Goal: Task Accomplishment & Management: Manage account settings

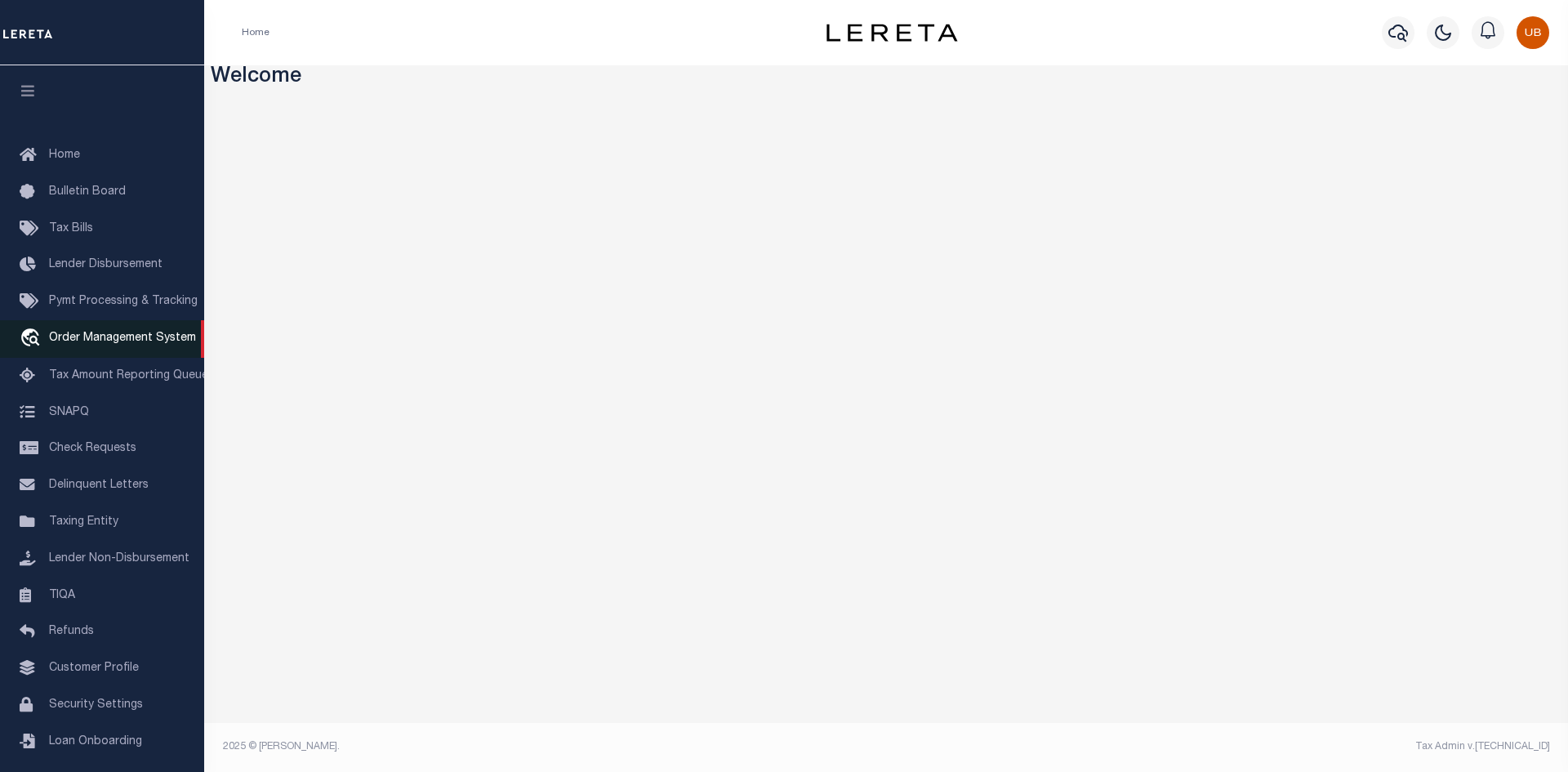
click at [108, 338] on span "Order Management System" at bounding box center [123, 338] width 147 height 12
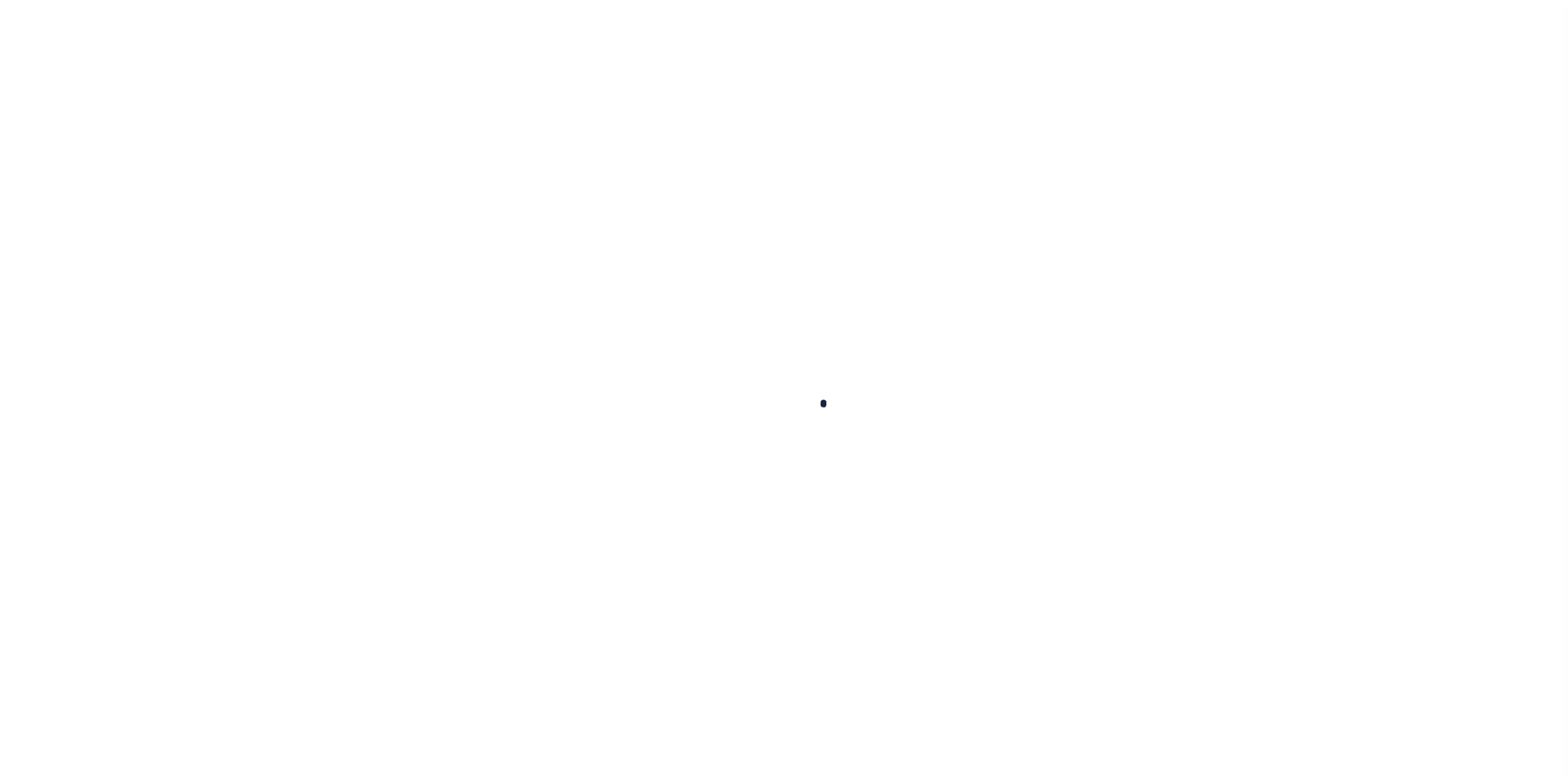
scroll to position [23, 0]
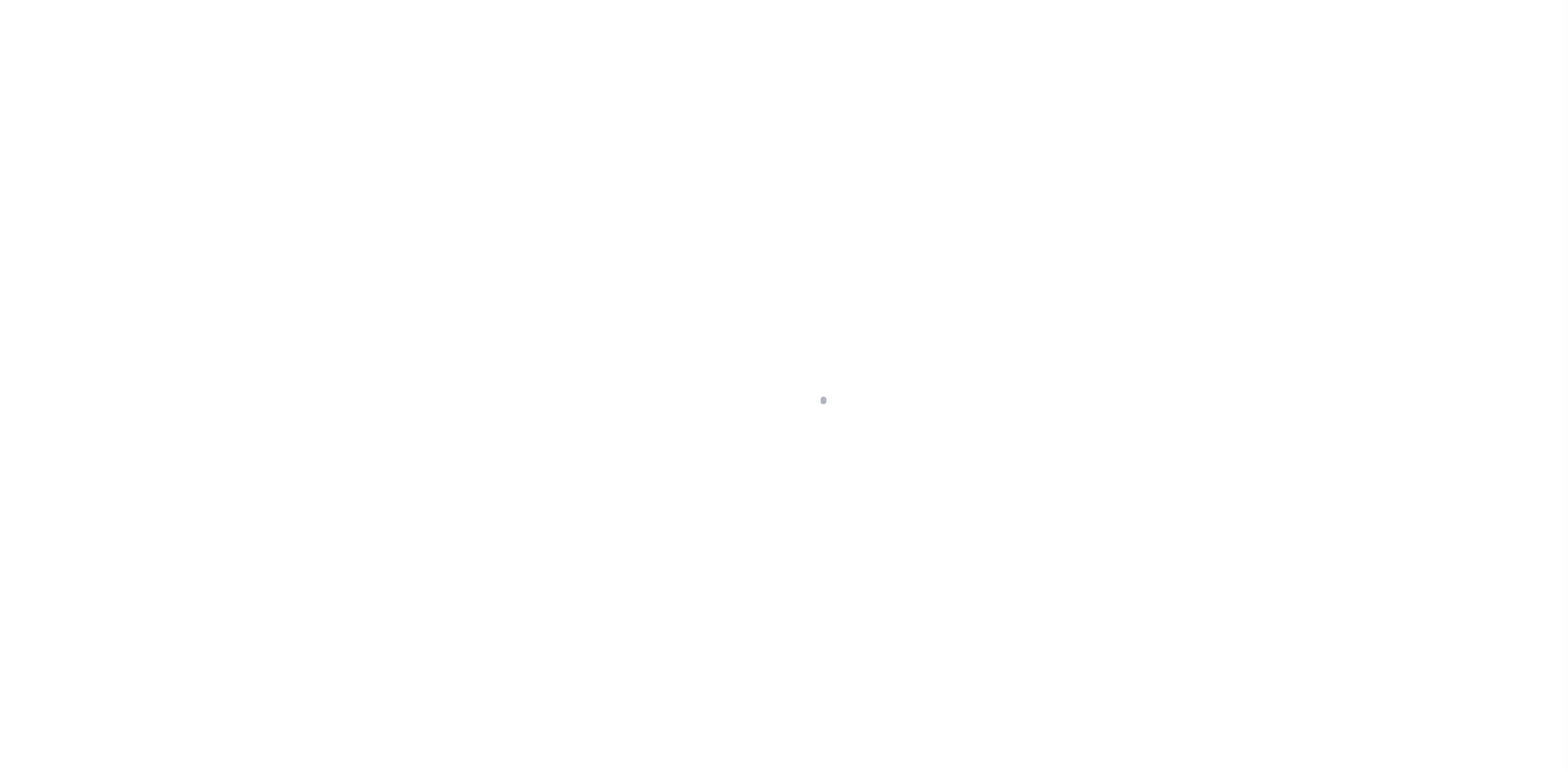
select select "200"
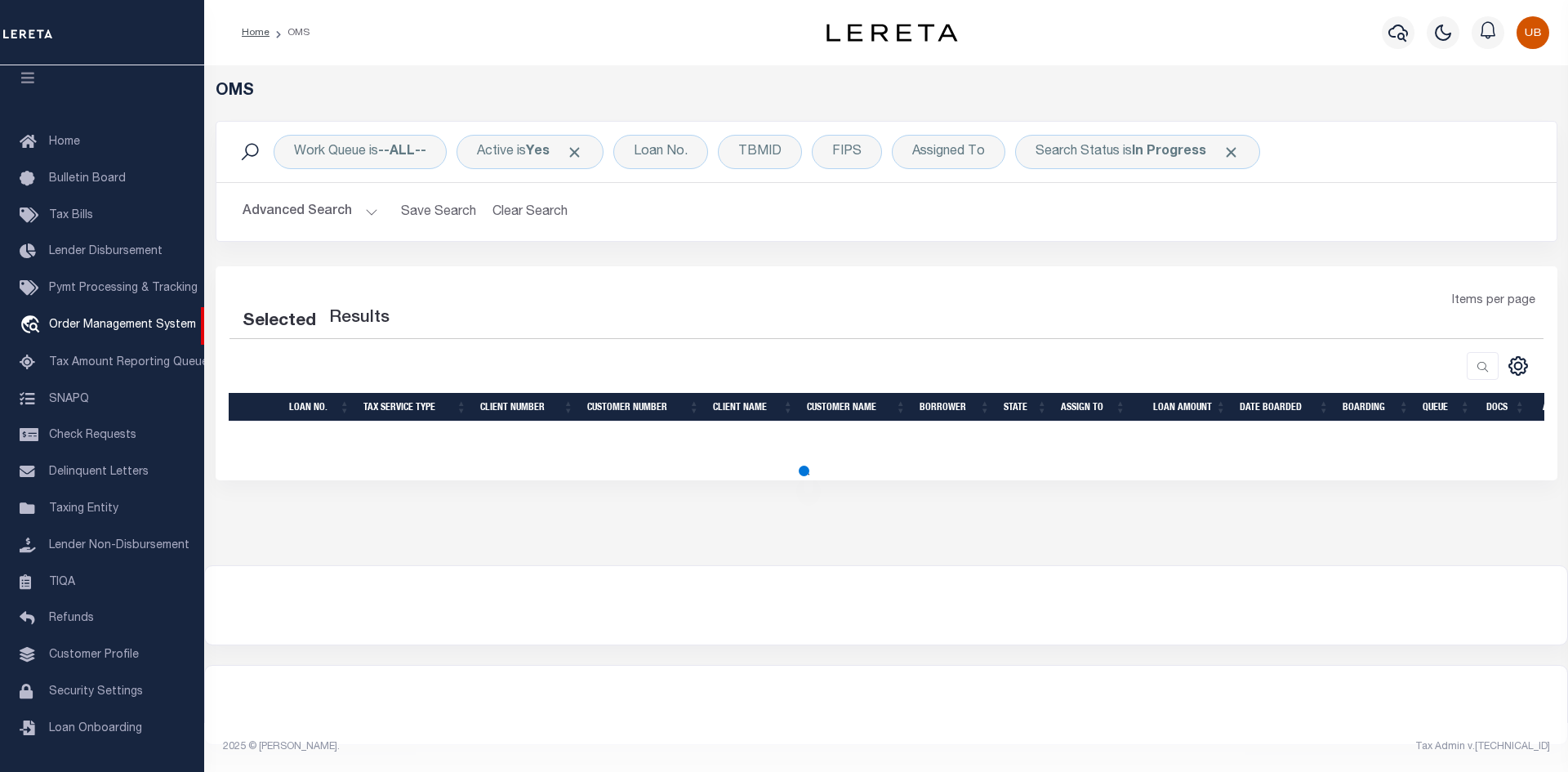
select select "200"
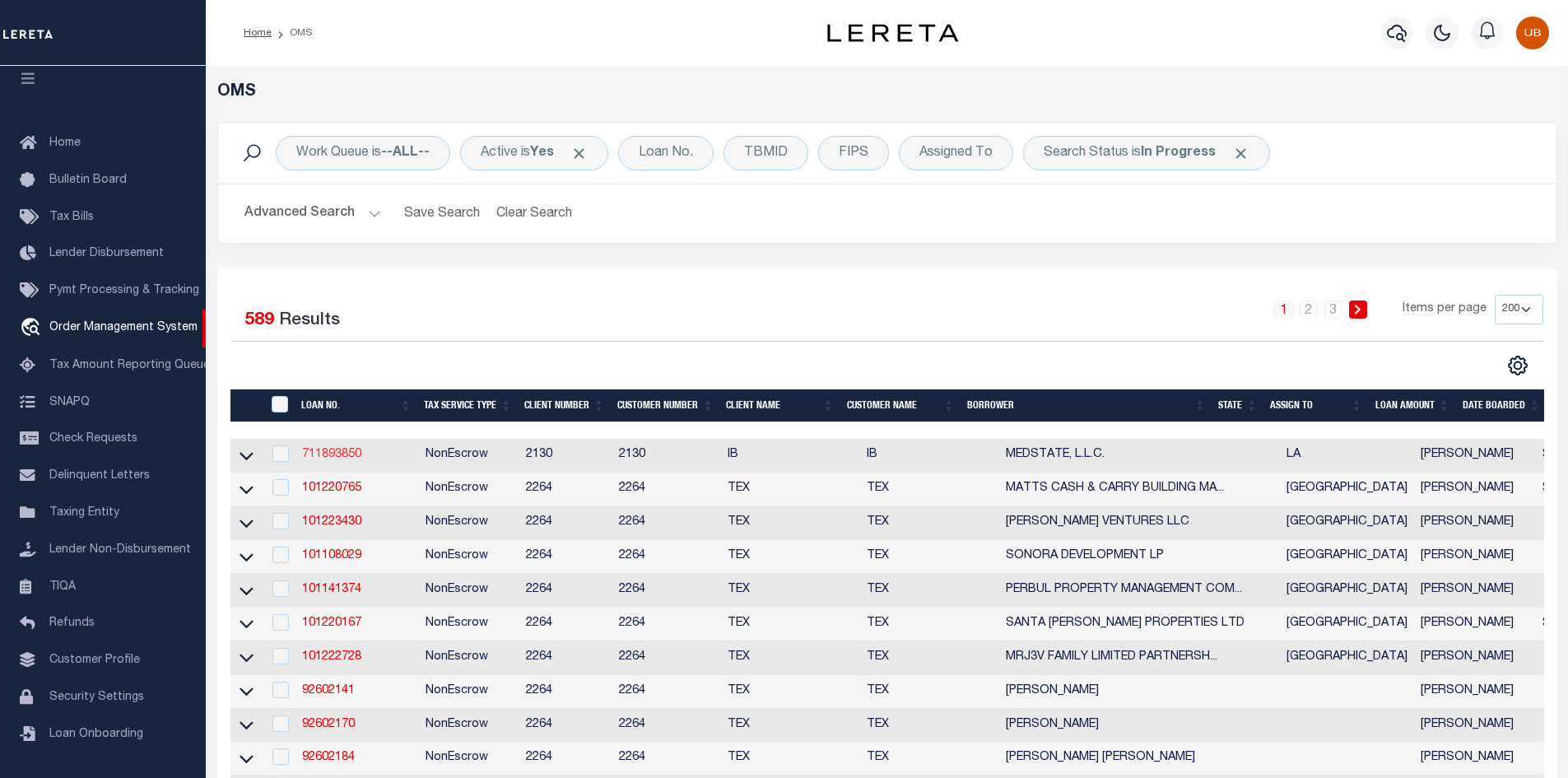
click at [327, 454] on link "711893850" at bounding box center [331, 454] width 60 height 12
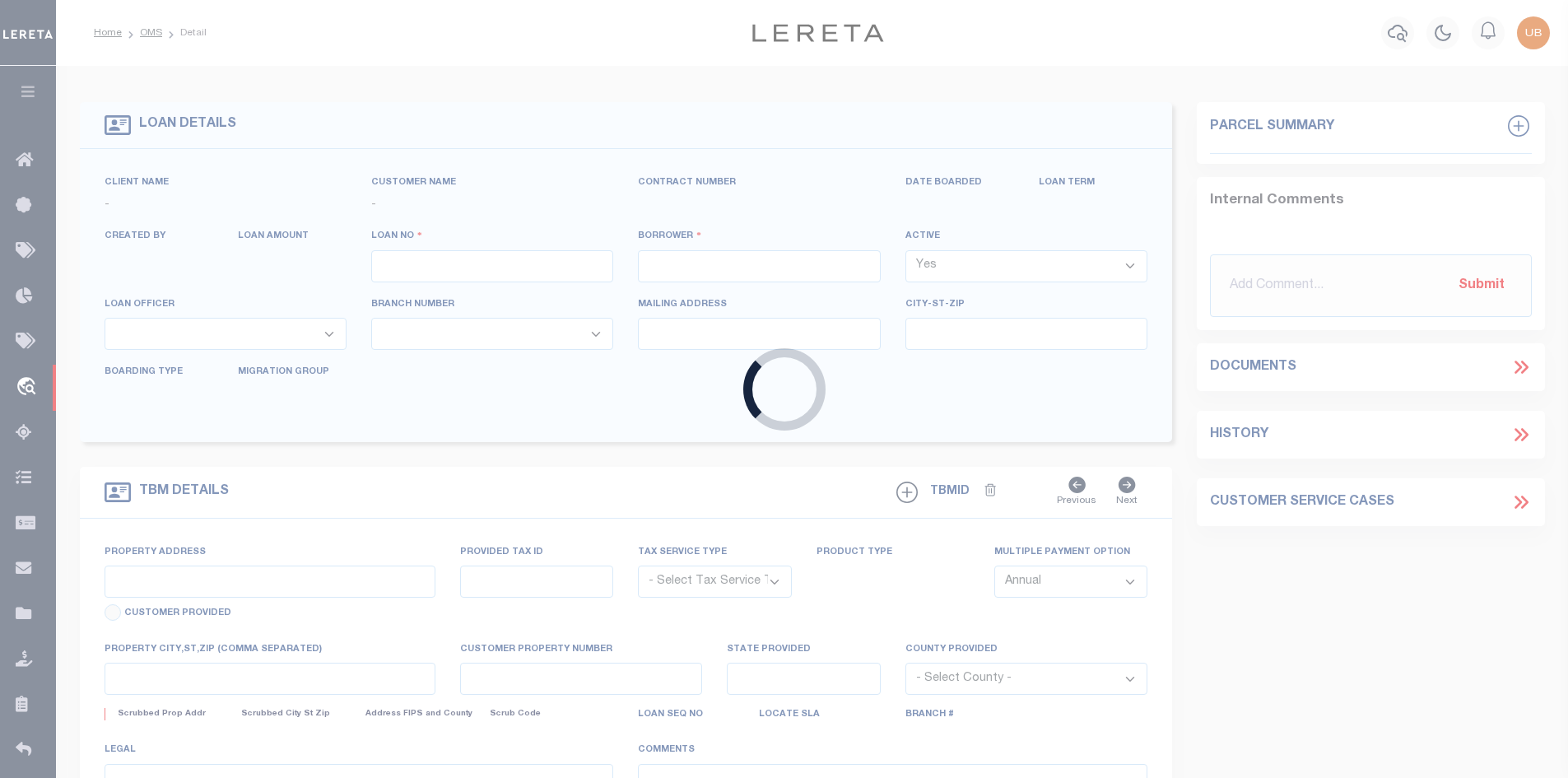
type input "711893850"
type input "MEDSTATE, L.L.C."
select select
type input "1203 S. TYLER ST., UNIT 3 AND 2-X"
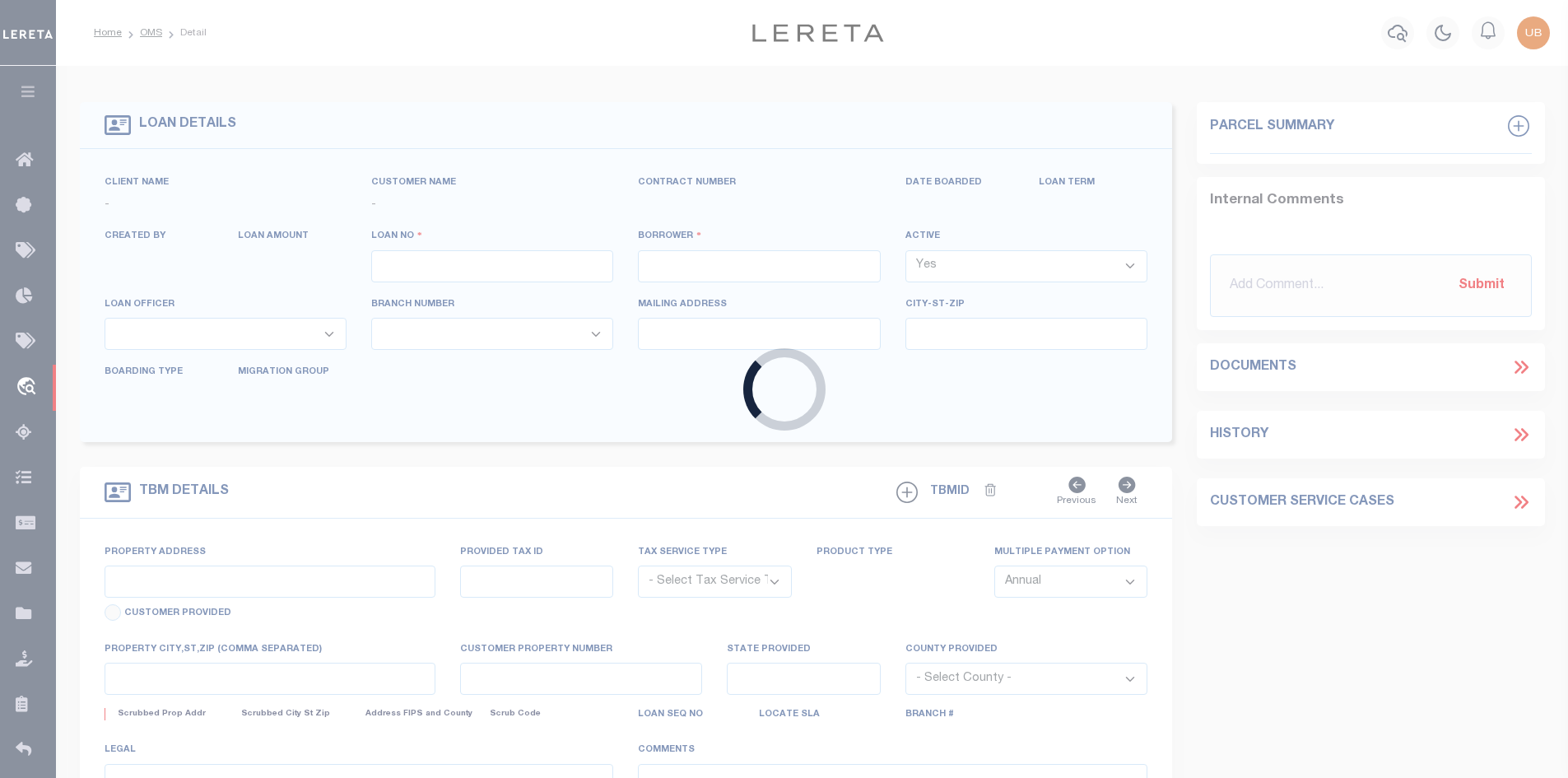
type input "COVINGTON LA 70433"
select select "NonEscrow"
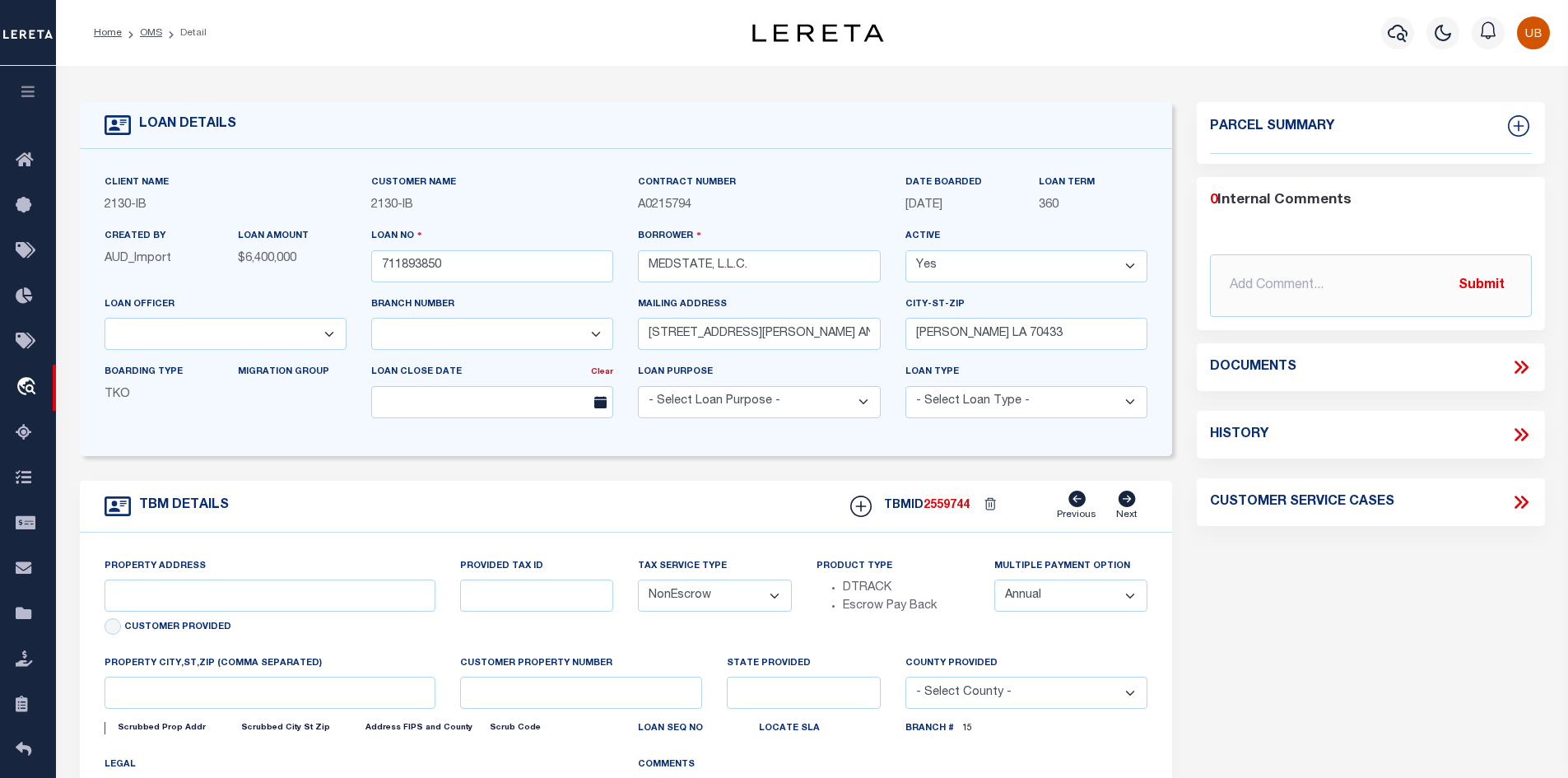
select select "2464"
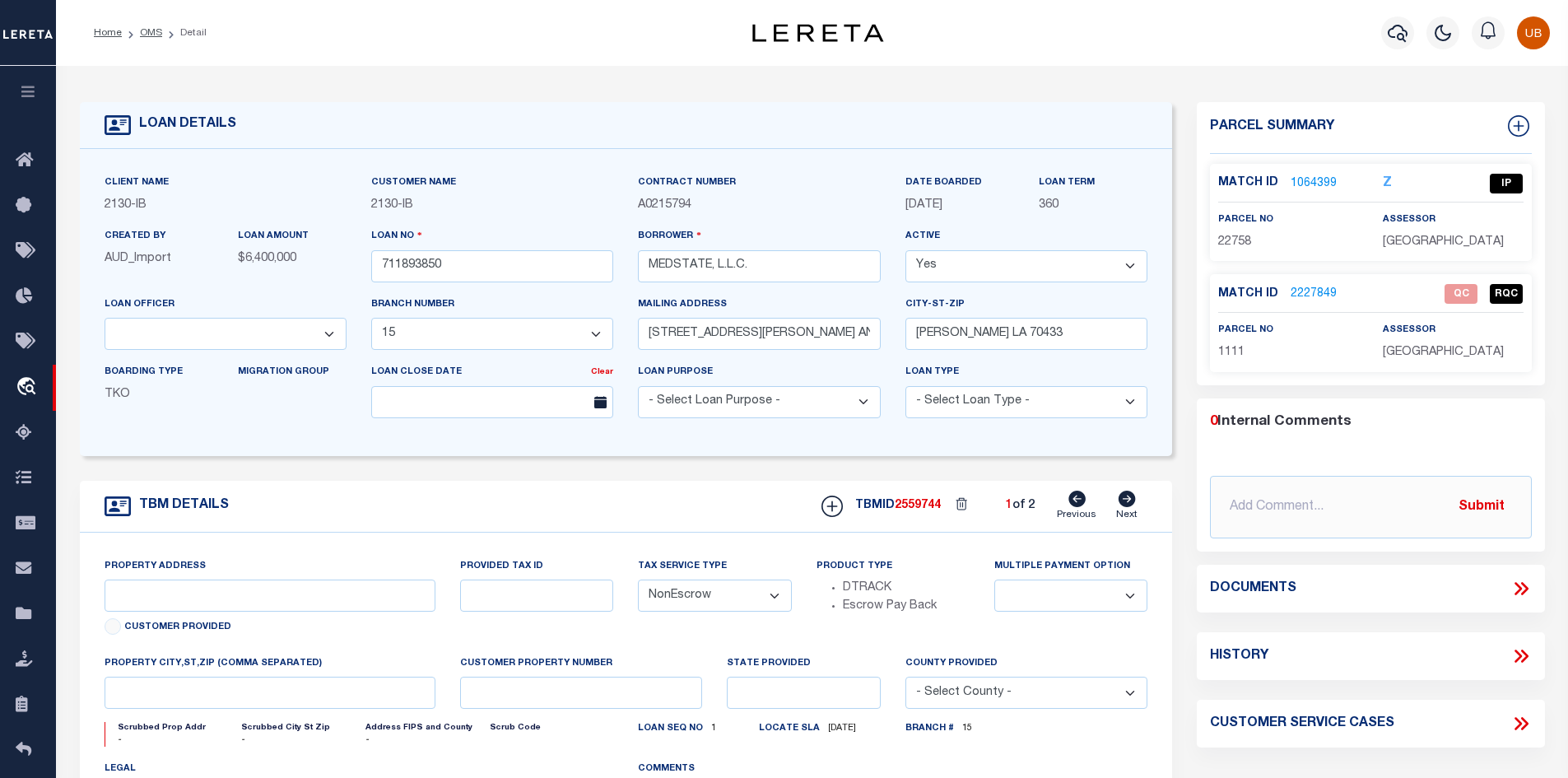
type input "1203 S. TYLER ST., UNIT 3 AND 2-X"
type input "1068111276"
select select
type input "COVINGTON LA 70433"
type input "Eastern"
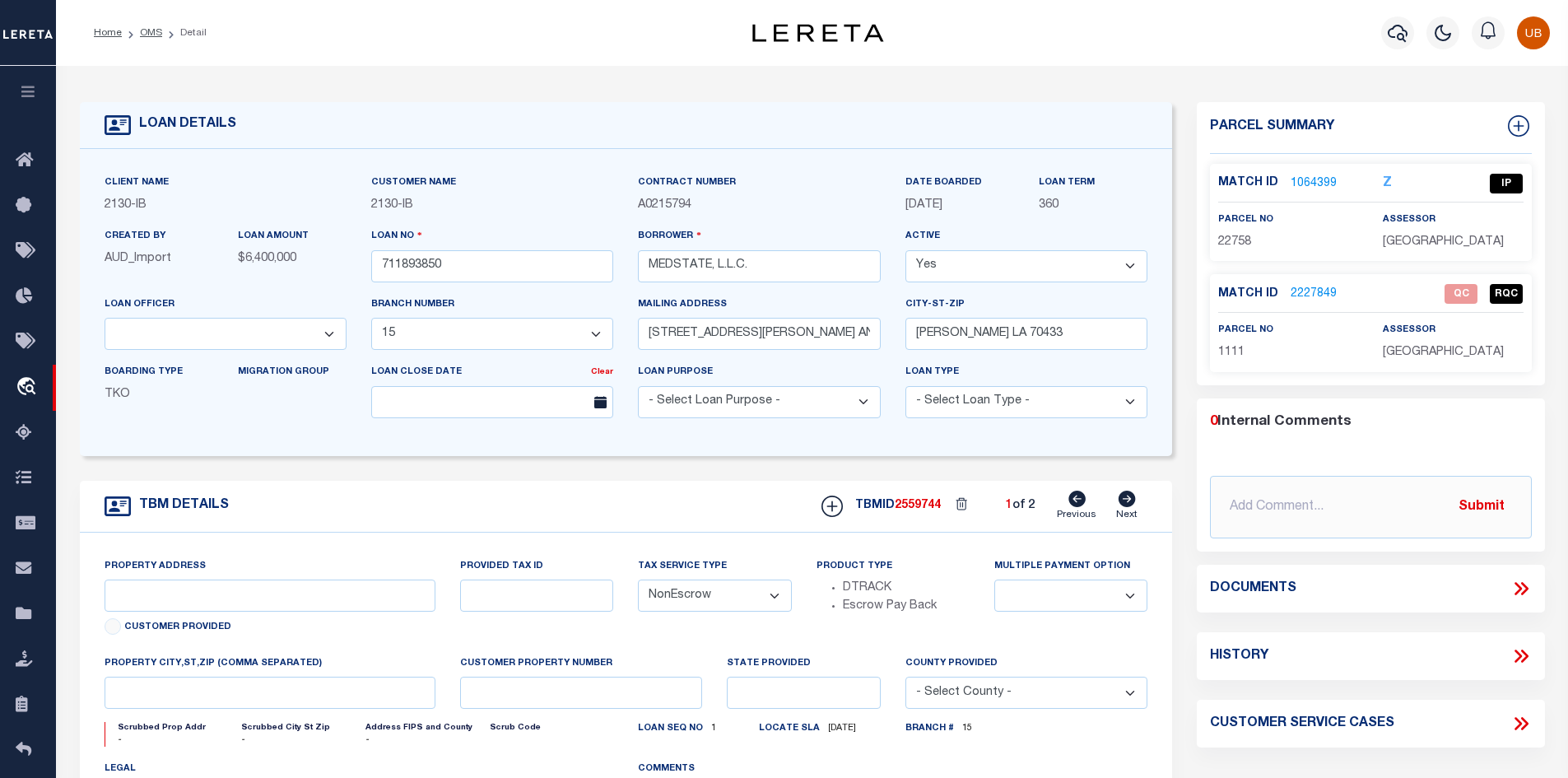
type input "LA"
select select "4950"
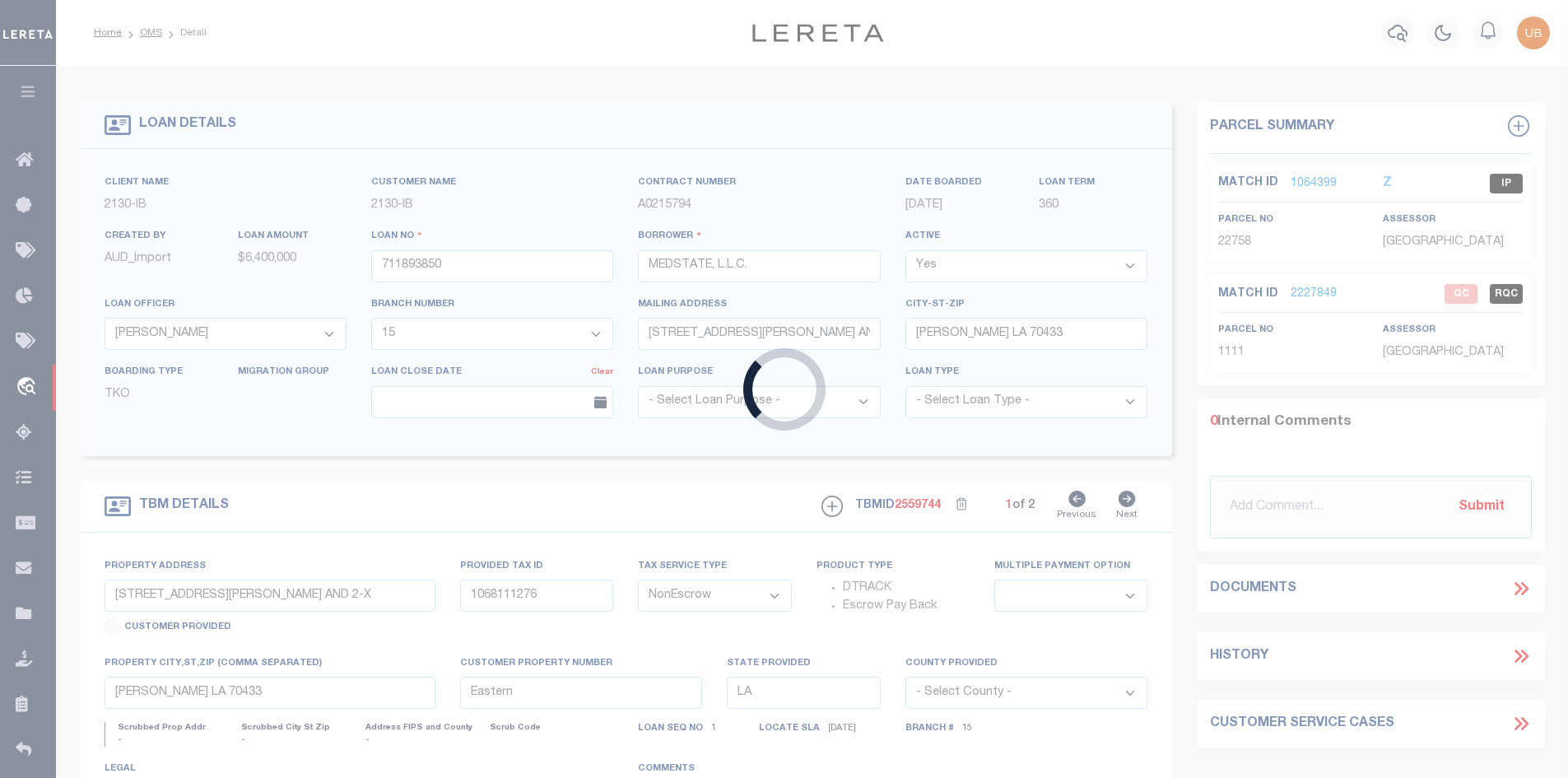
type input "400021500"
type input "[PERSON_NAME] [PERSON_NAME]"
select select
select select "10"
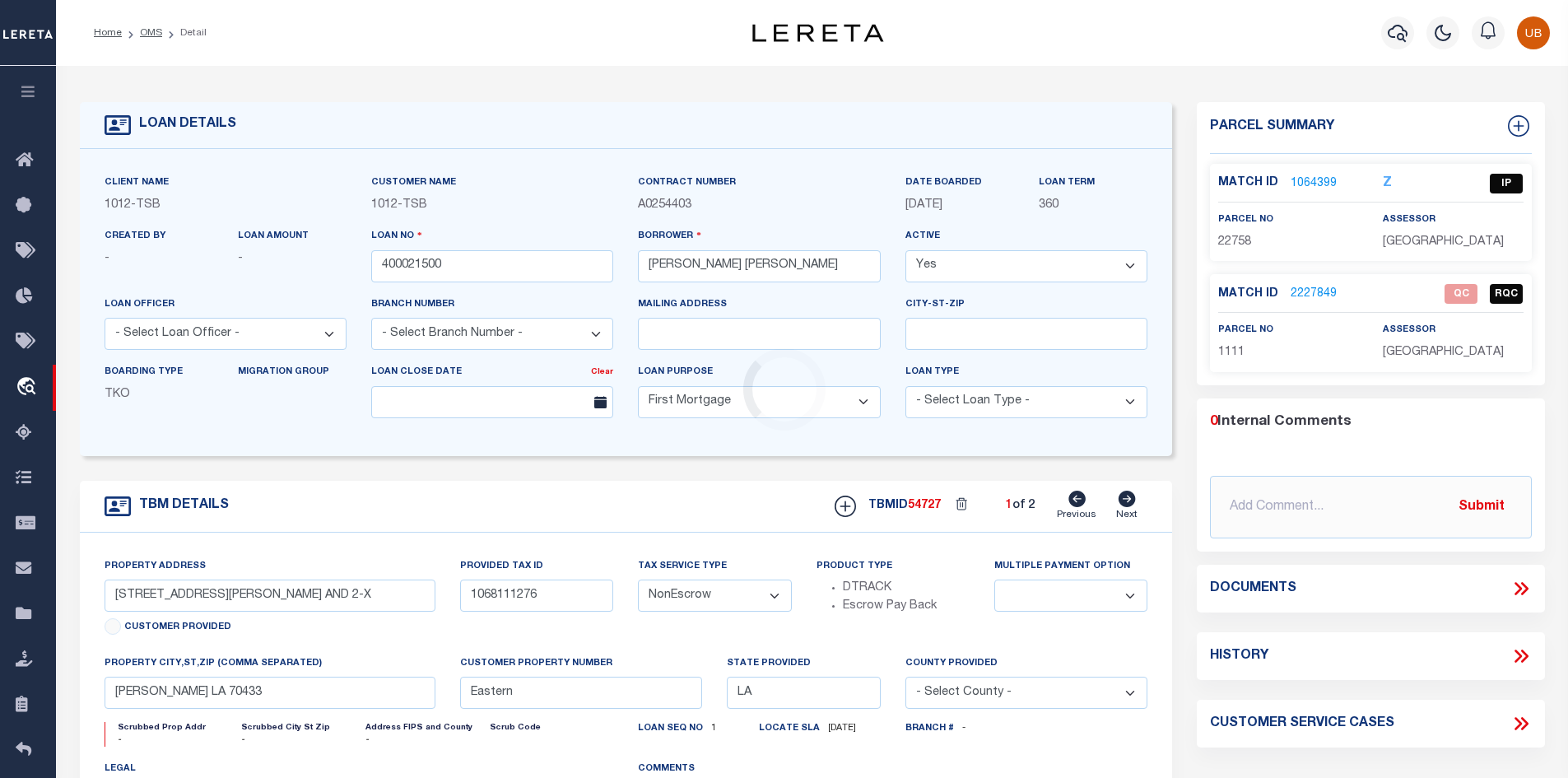
select select "4117"
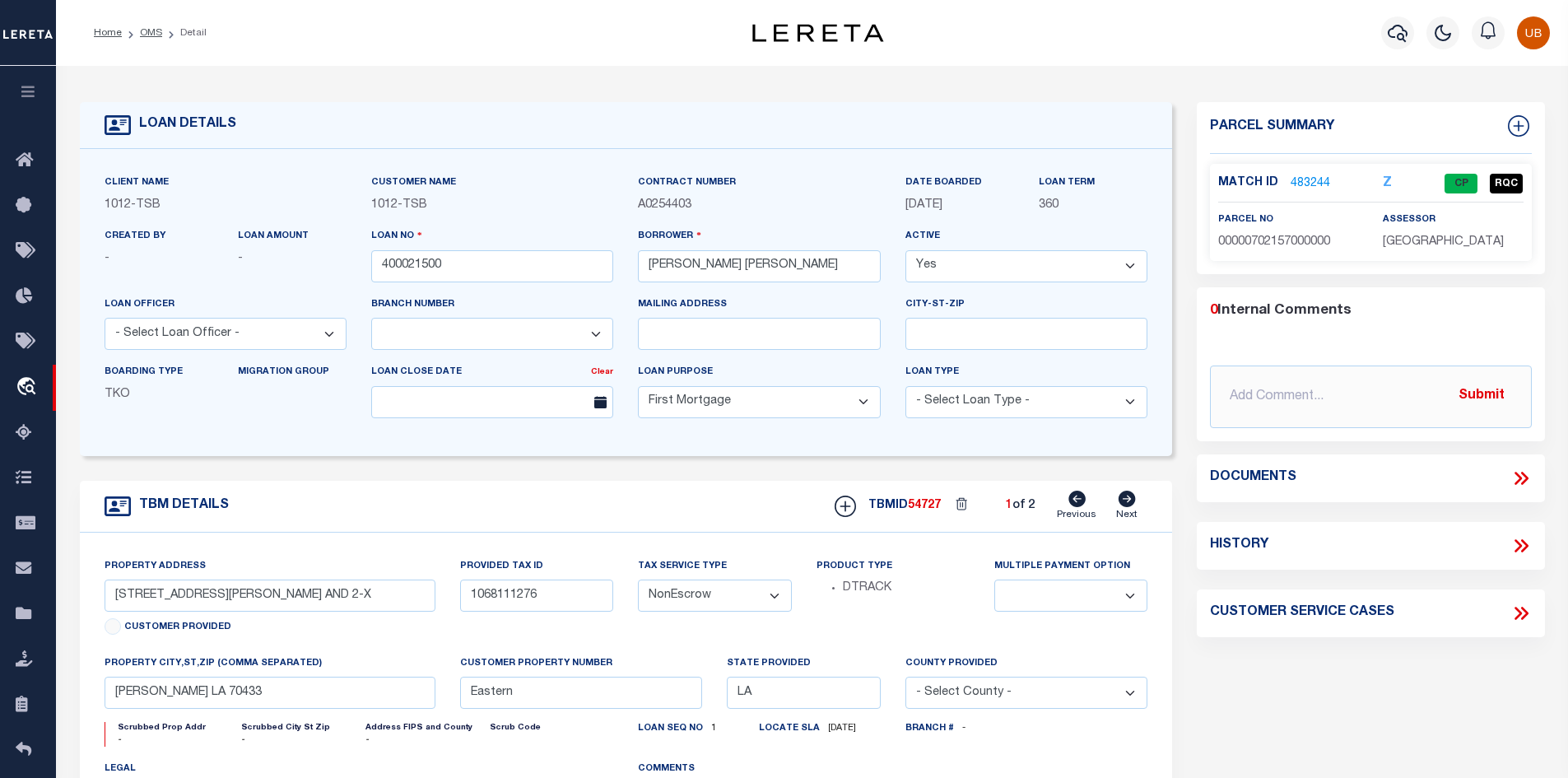
type input "1915 Brundrette"
select select
type input "[GEOGRAPHIC_DATA]"
select select "[GEOGRAPHIC_DATA]"
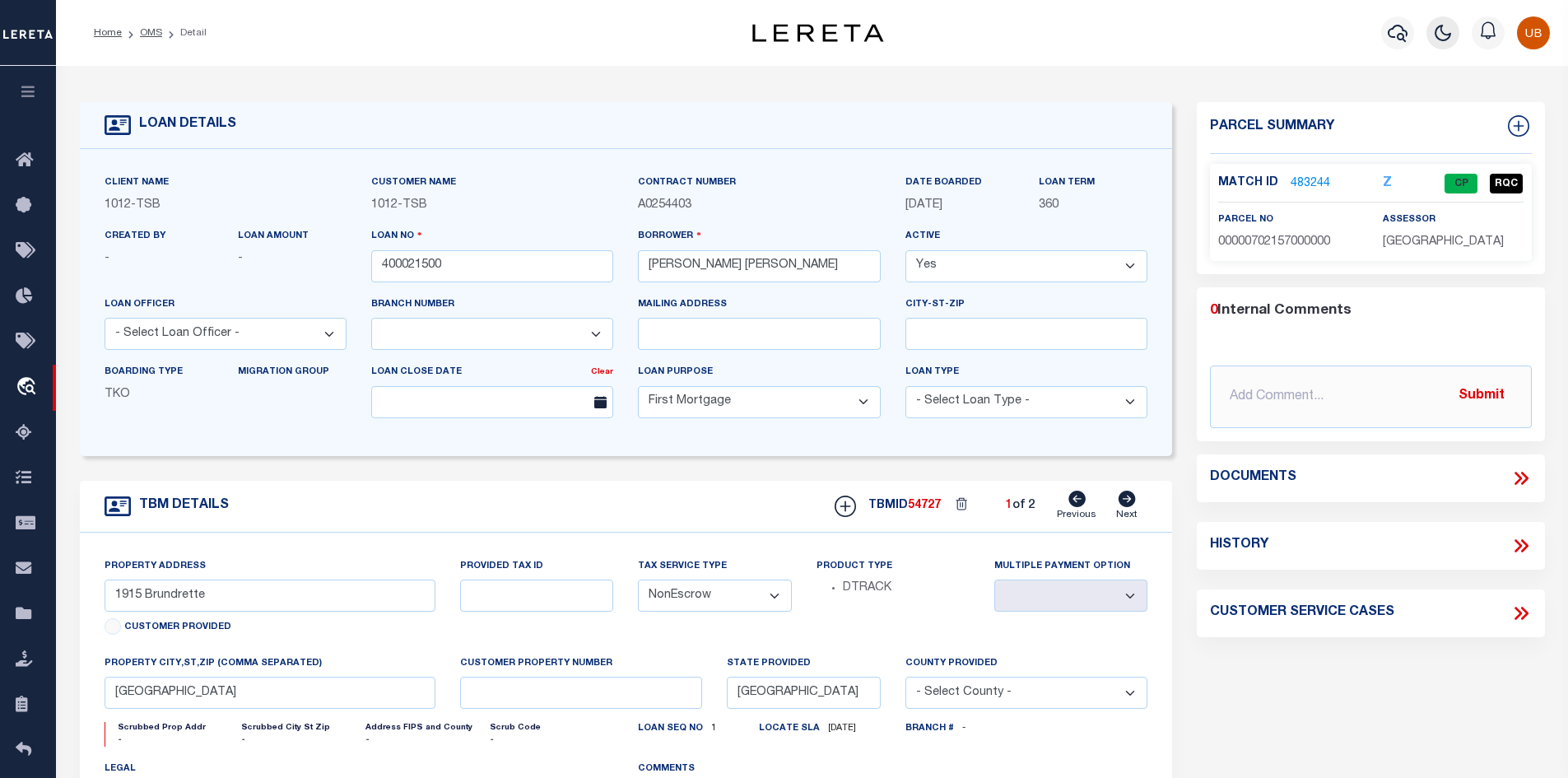
click at [1449, 30] on icon "button" at bounding box center [1443, 33] width 20 height 20
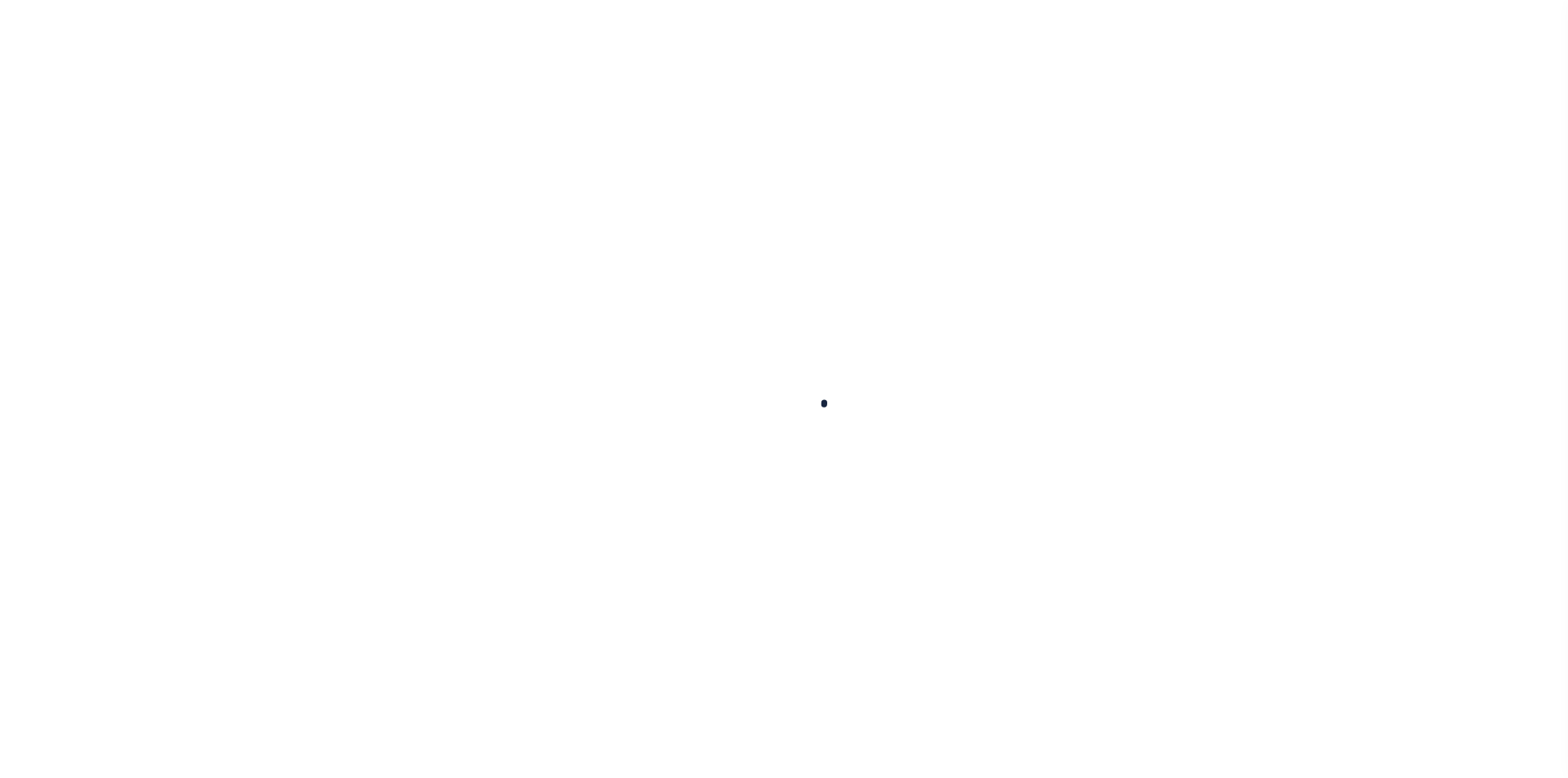
type input "400021500"
type input "[PERSON_NAME] [PERSON_NAME]"
select select
select select "10"
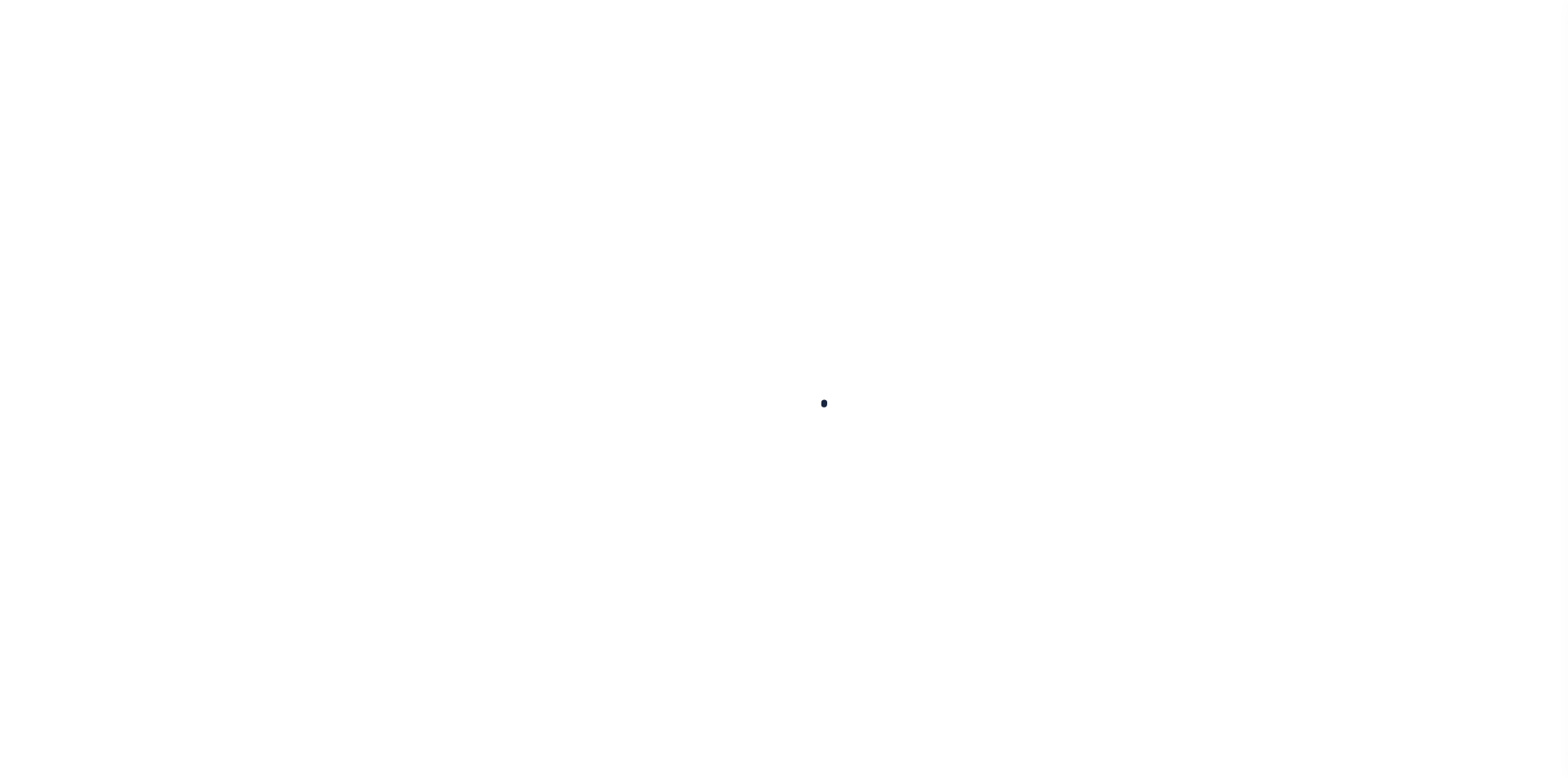
select select "NonEscrow"
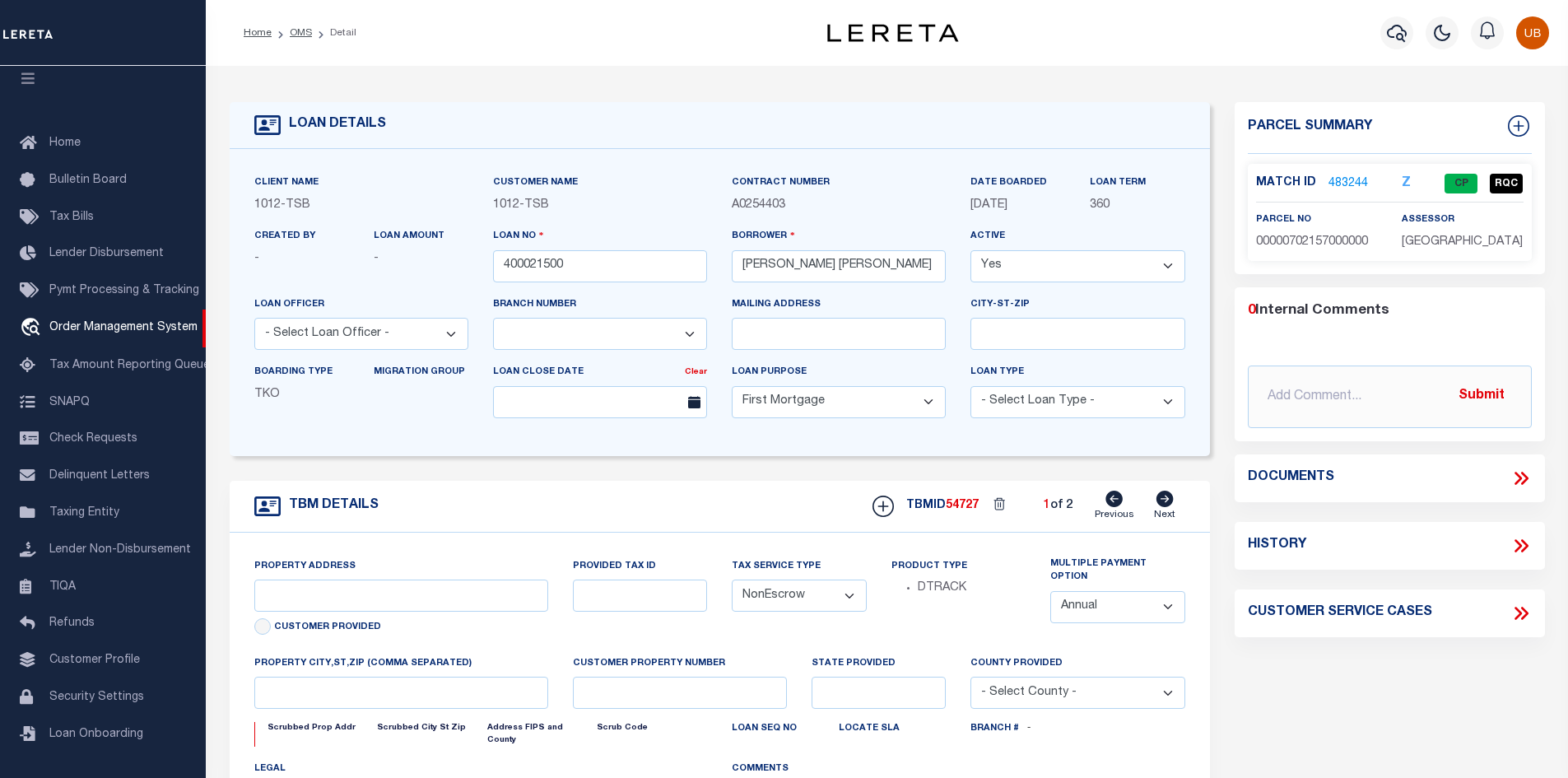
select select "4117"
type input "1915 Brundrette"
select select
type input "[GEOGRAPHIC_DATA]"
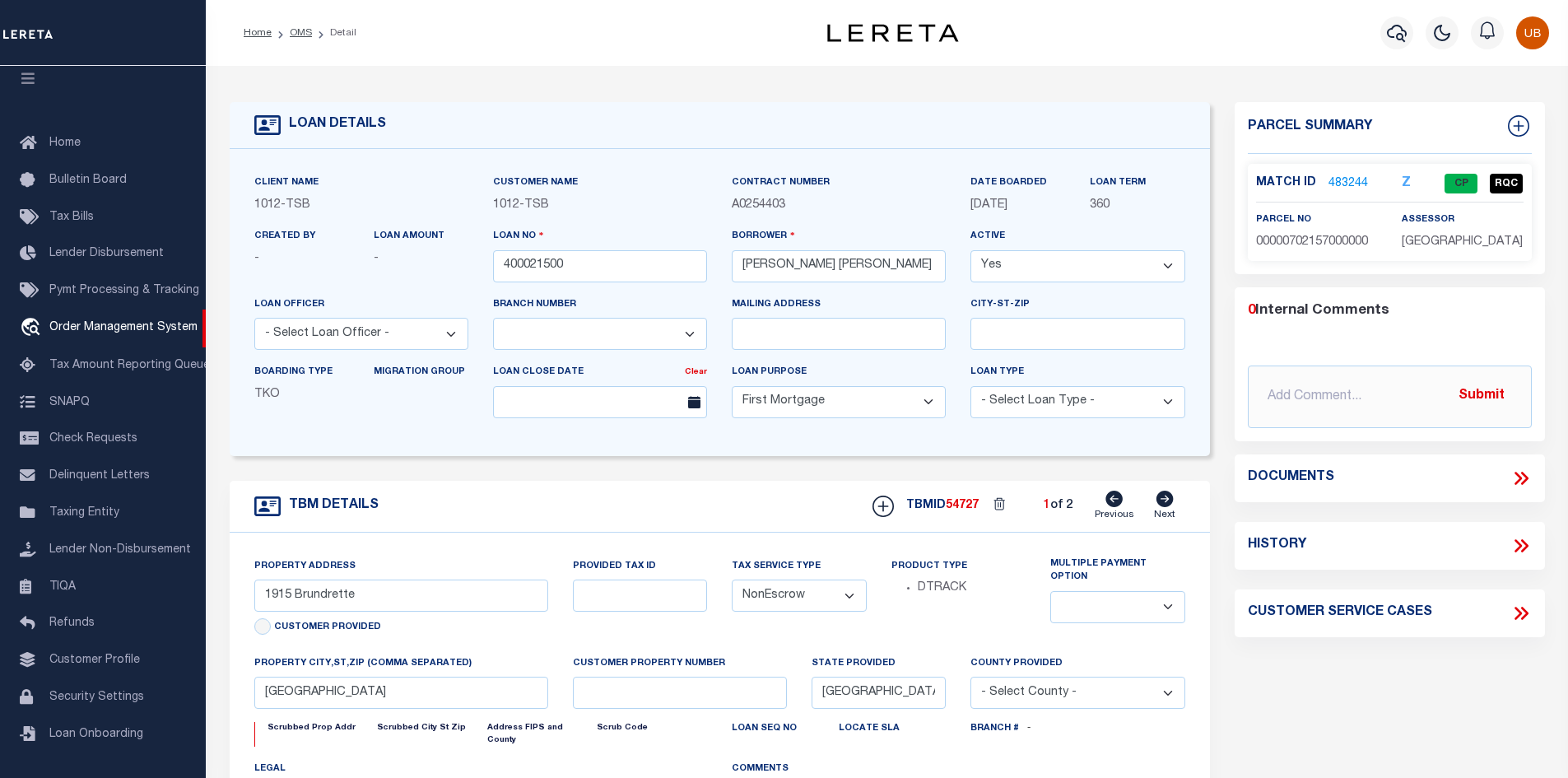
select select "[GEOGRAPHIC_DATA]"
click at [1518, 475] on icon at bounding box center [1521, 478] width 22 height 22
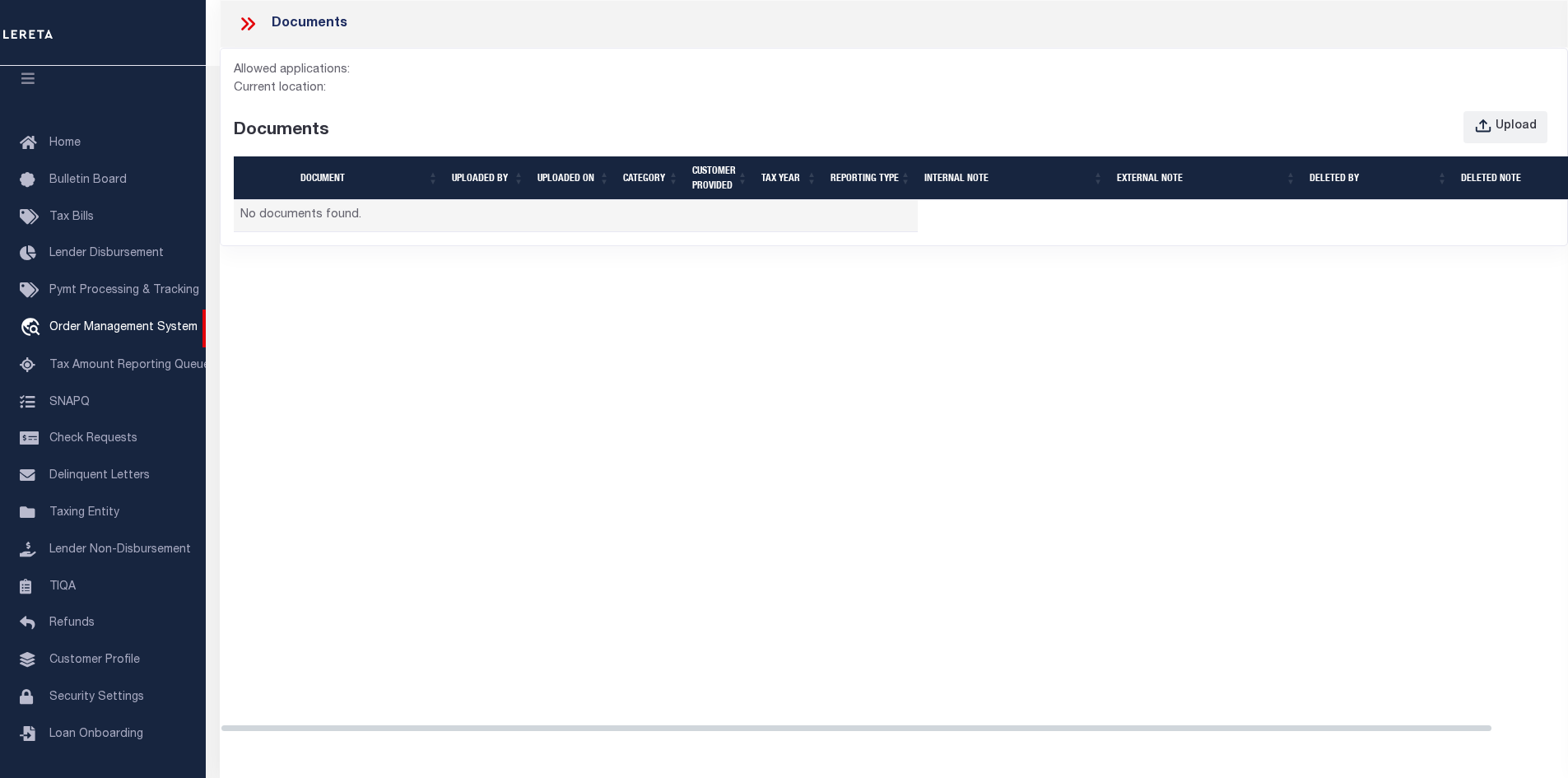
click at [245, 26] on icon at bounding box center [245, 23] width 8 height 13
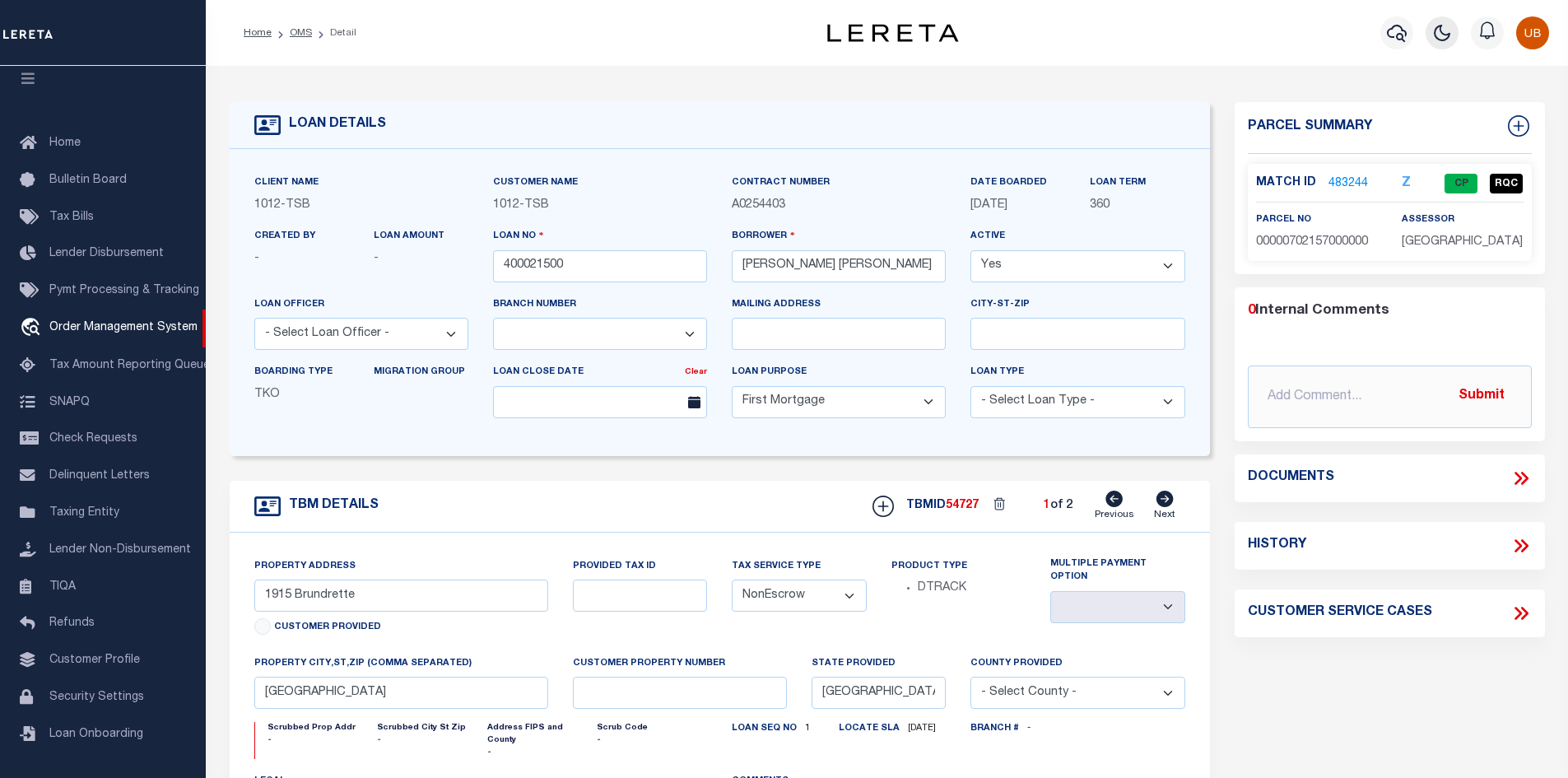
click at [1451, 36] on icon "button" at bounding box center [1443, 32] width 15 height 15
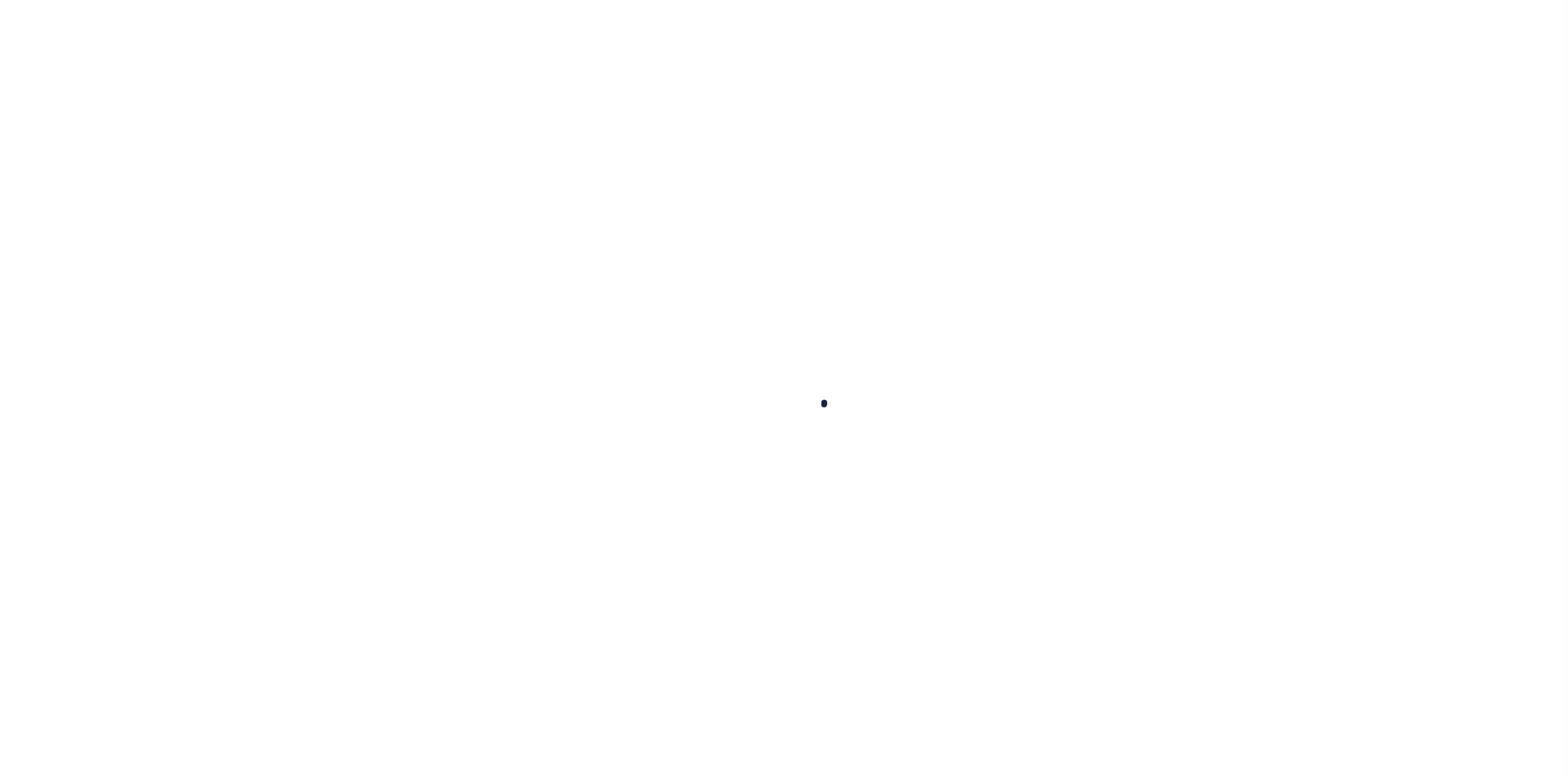
type input "400021500"
type input "[PERSON_NAME] [PERSON_NAME]"
select select
select select "10"
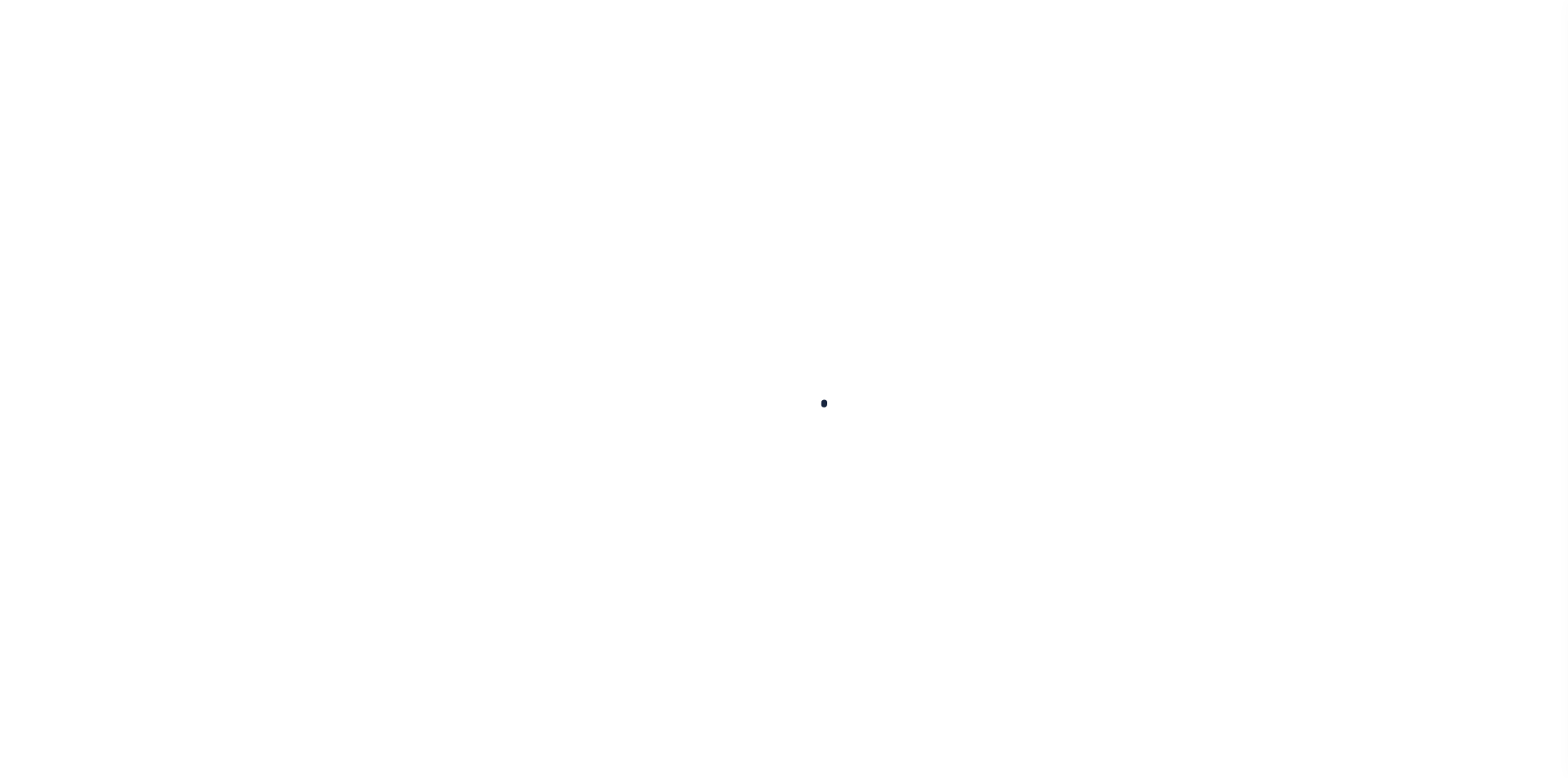
select select "NonEscrow"
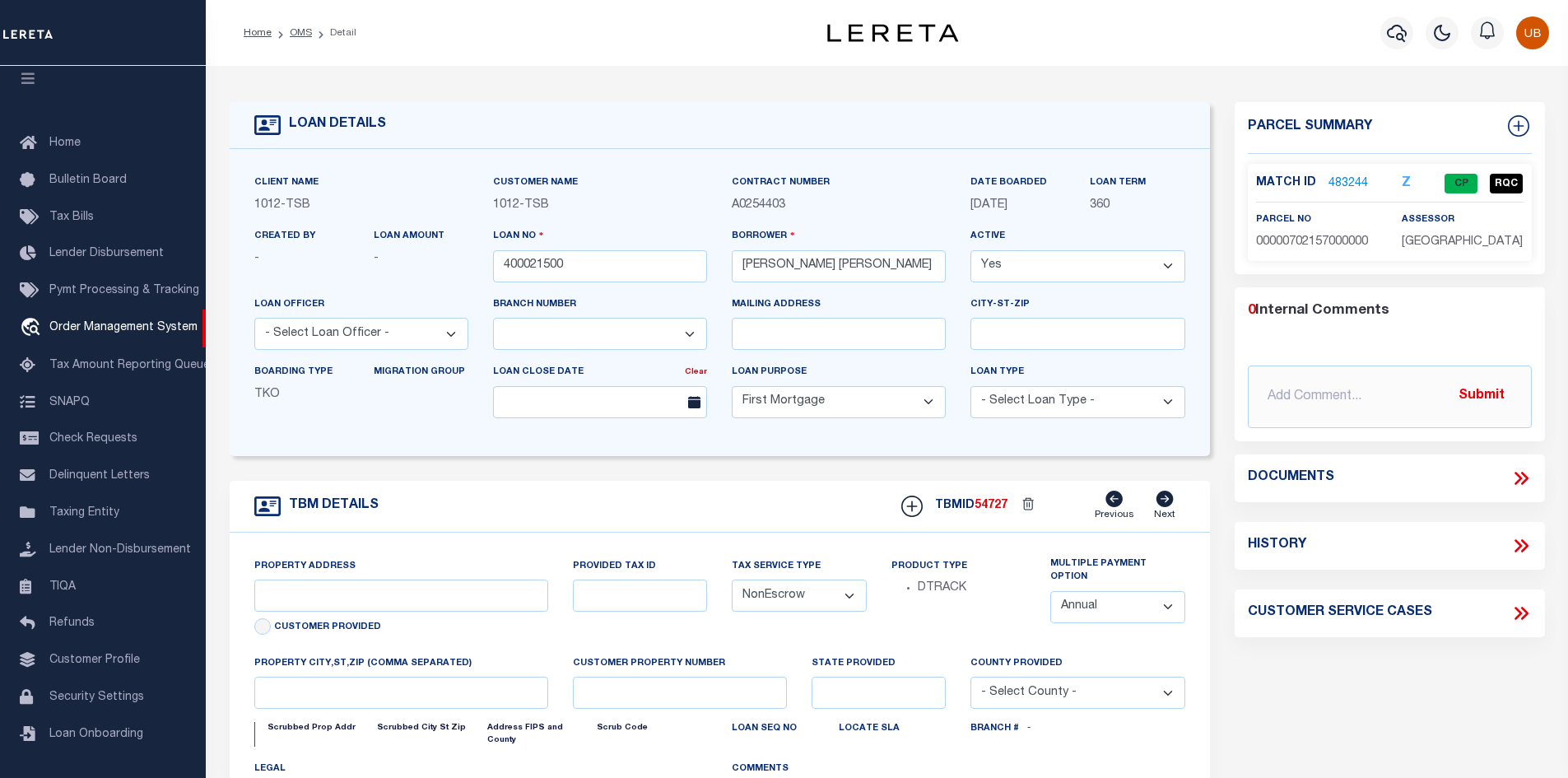
select select "4117"
type input "1915 Brundrette"
select select
type input "[GEOGRAPHIC_DATA]"
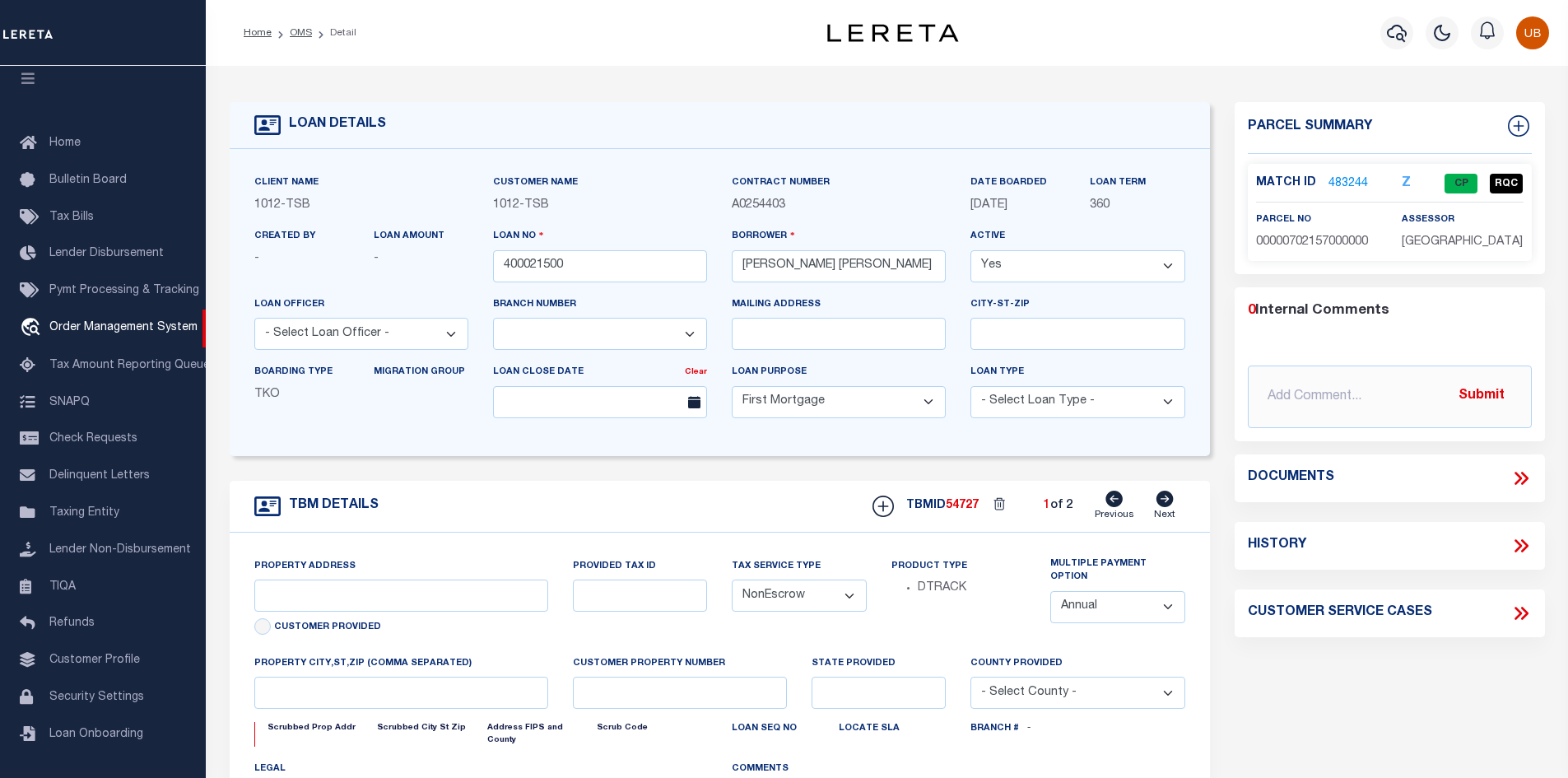
select select "[GEOGRAPHIC_DATA]"
click at [1526, 474] on icon at bounding box center [1521, 478] width 22 height 22
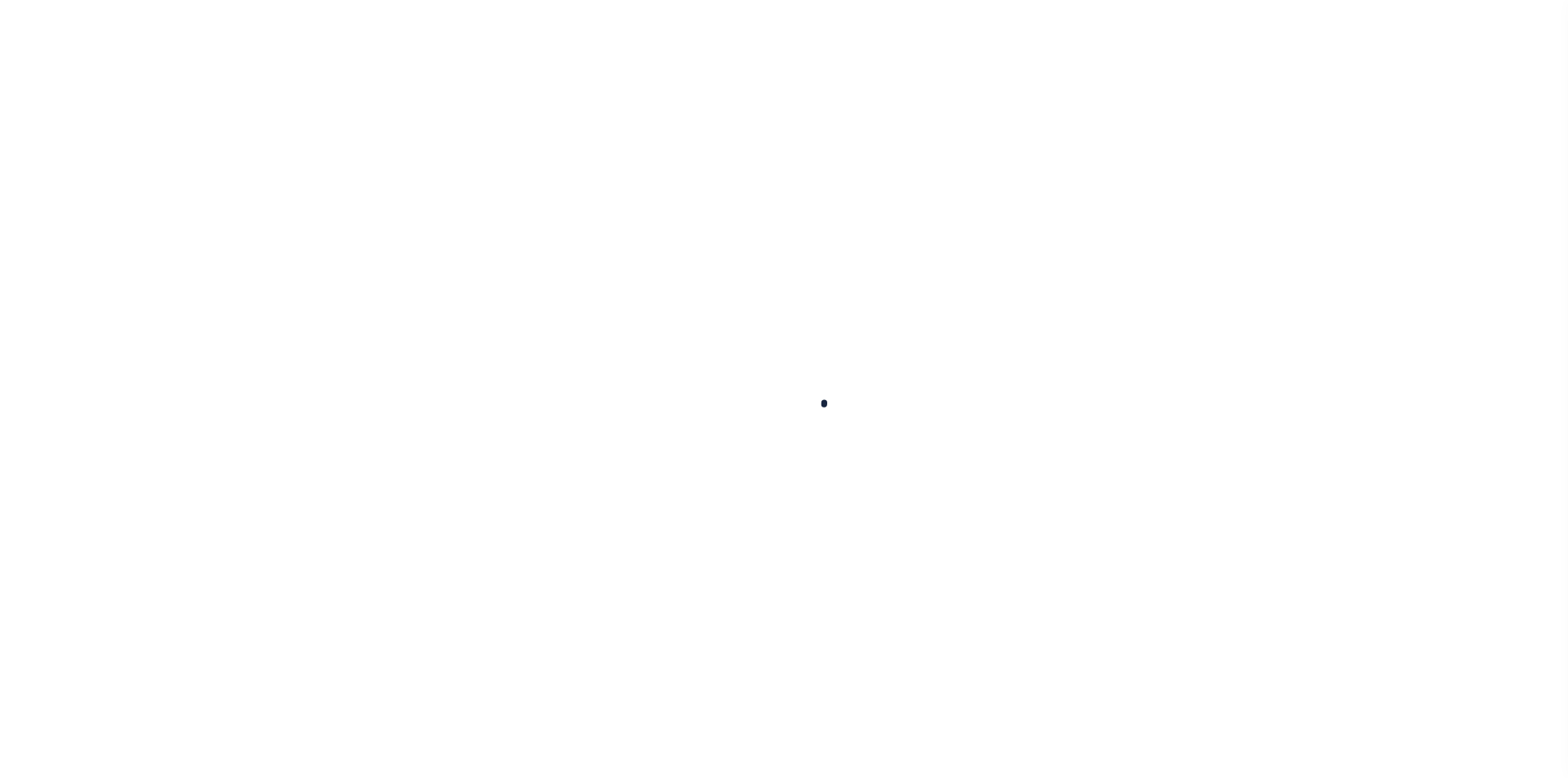
scroll to position [16, 0]
type input "400021500"
type input "[PERSON_NAME] [PERSON_NAME]"
select select
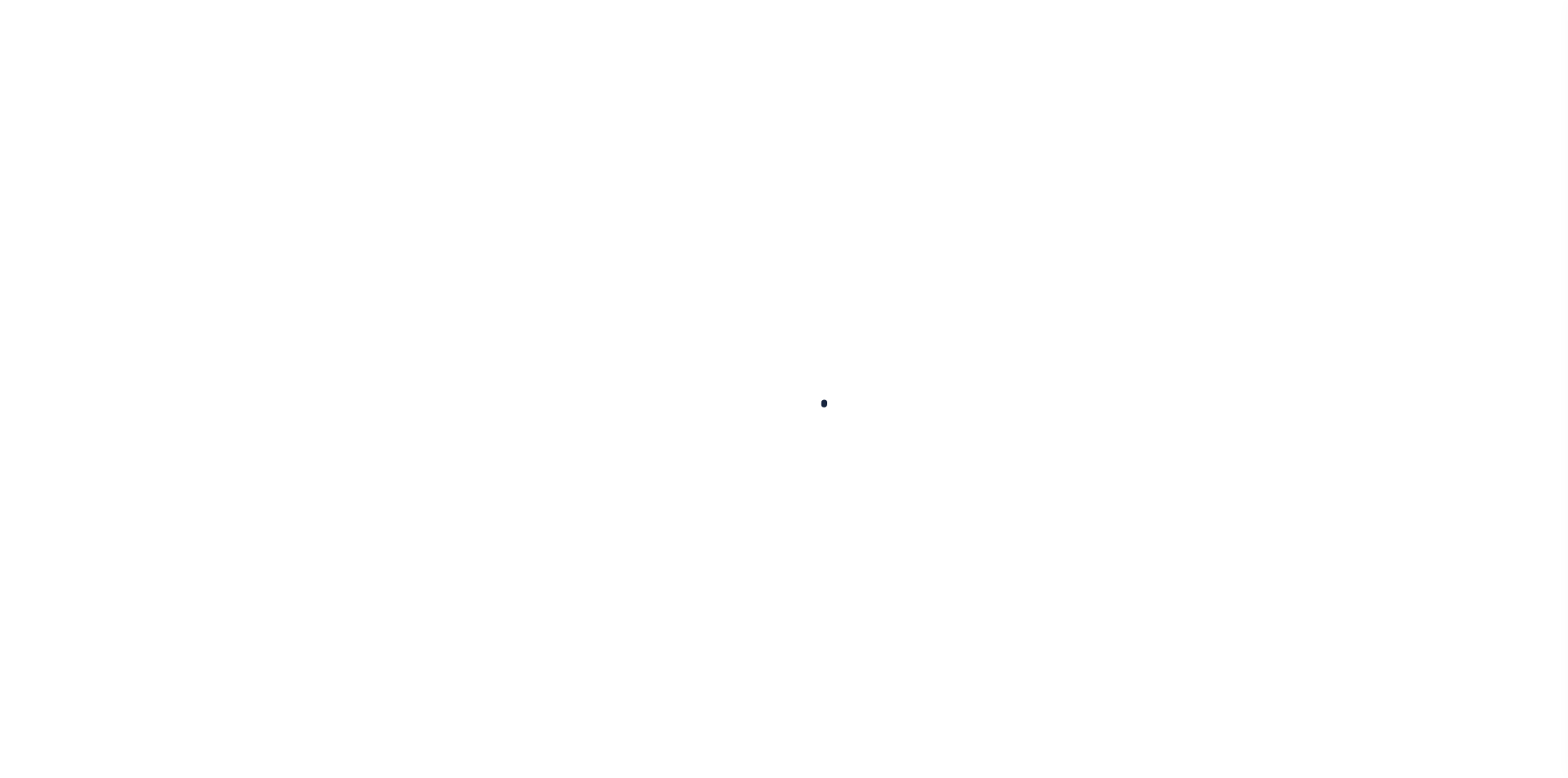
select select "10"
select select "NonEscrow"
select select "4117"
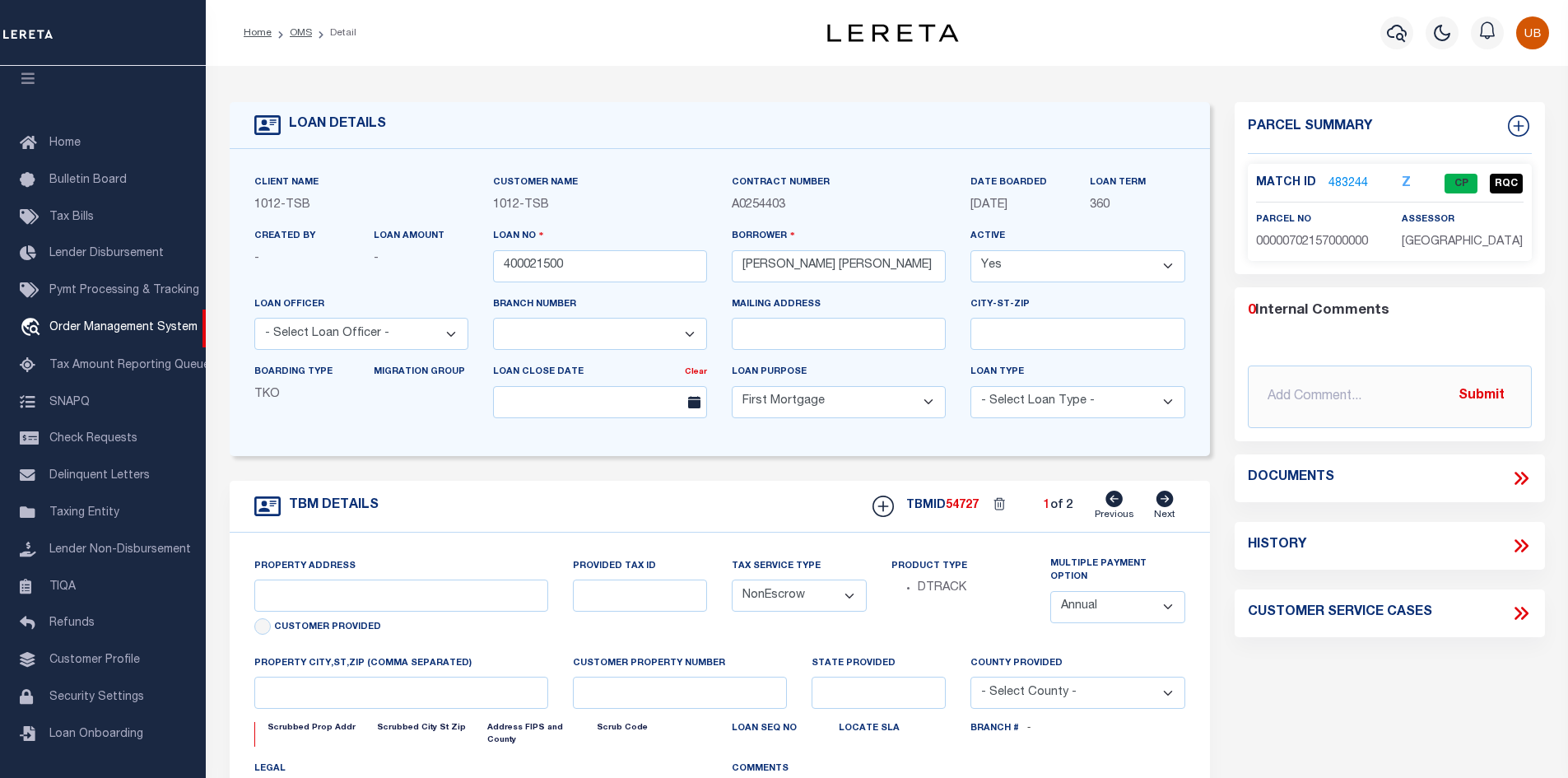
type input "1915 Brundrette"
select select
type input "[GEOGRAPHIC_DATA]"
select select "[GEOGRAPHIC_DATA]"
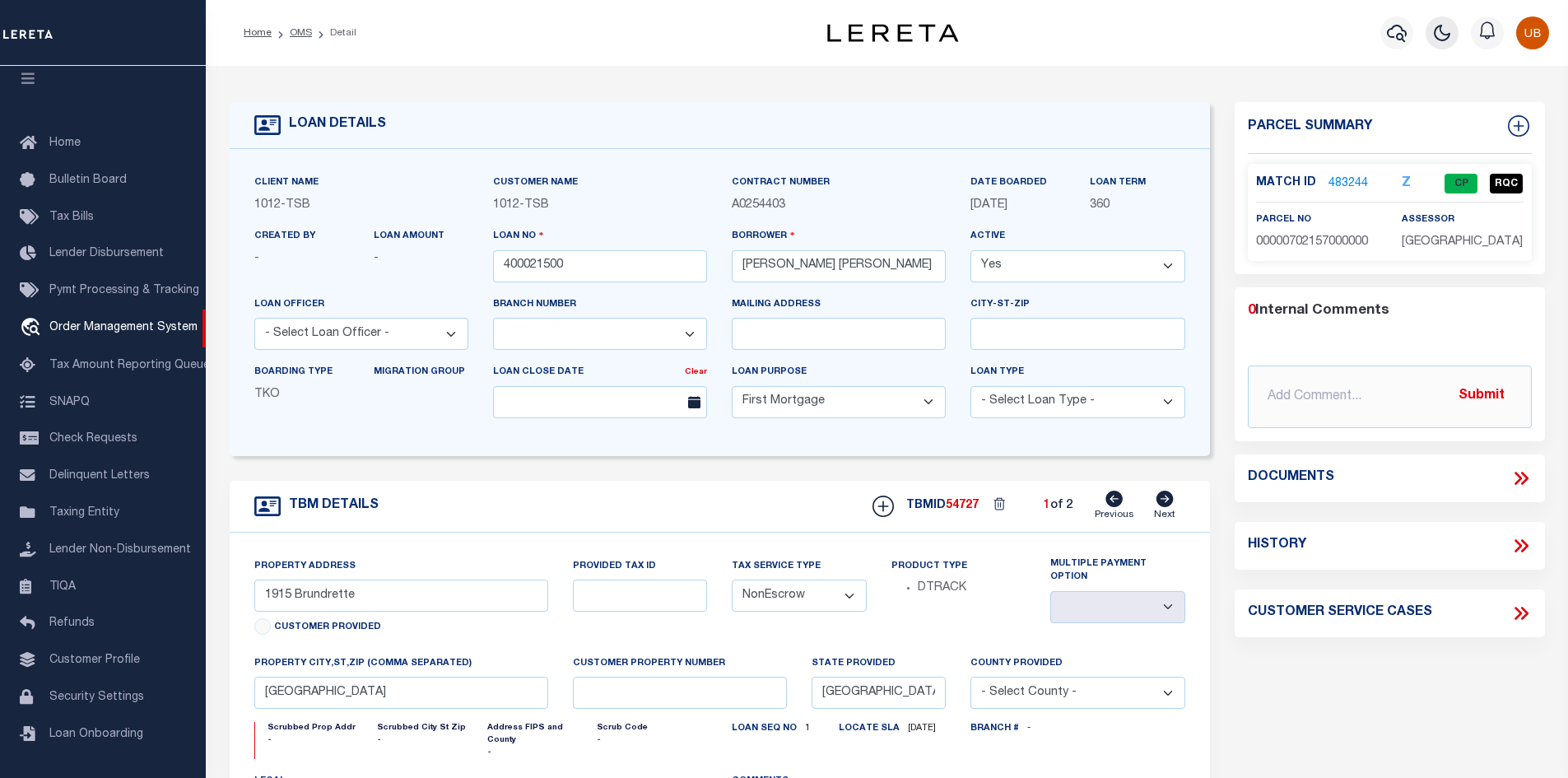
click at [1456, 23] on button "button" at bounding box center [1443, 33] width 33 height 33
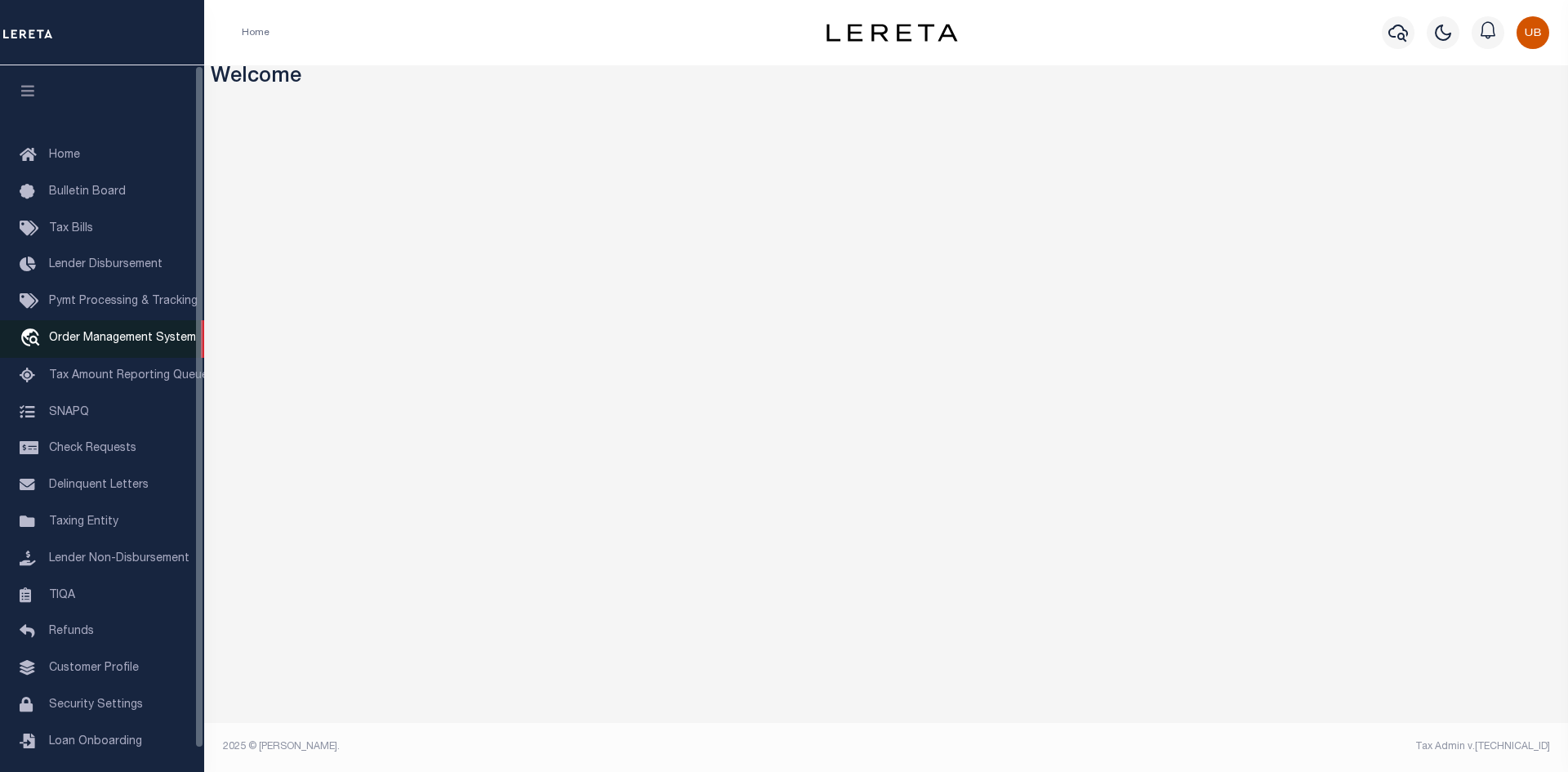
click at [179, 342] on span "Order Management System" at bounding box center [123, 338] width 147 height 12
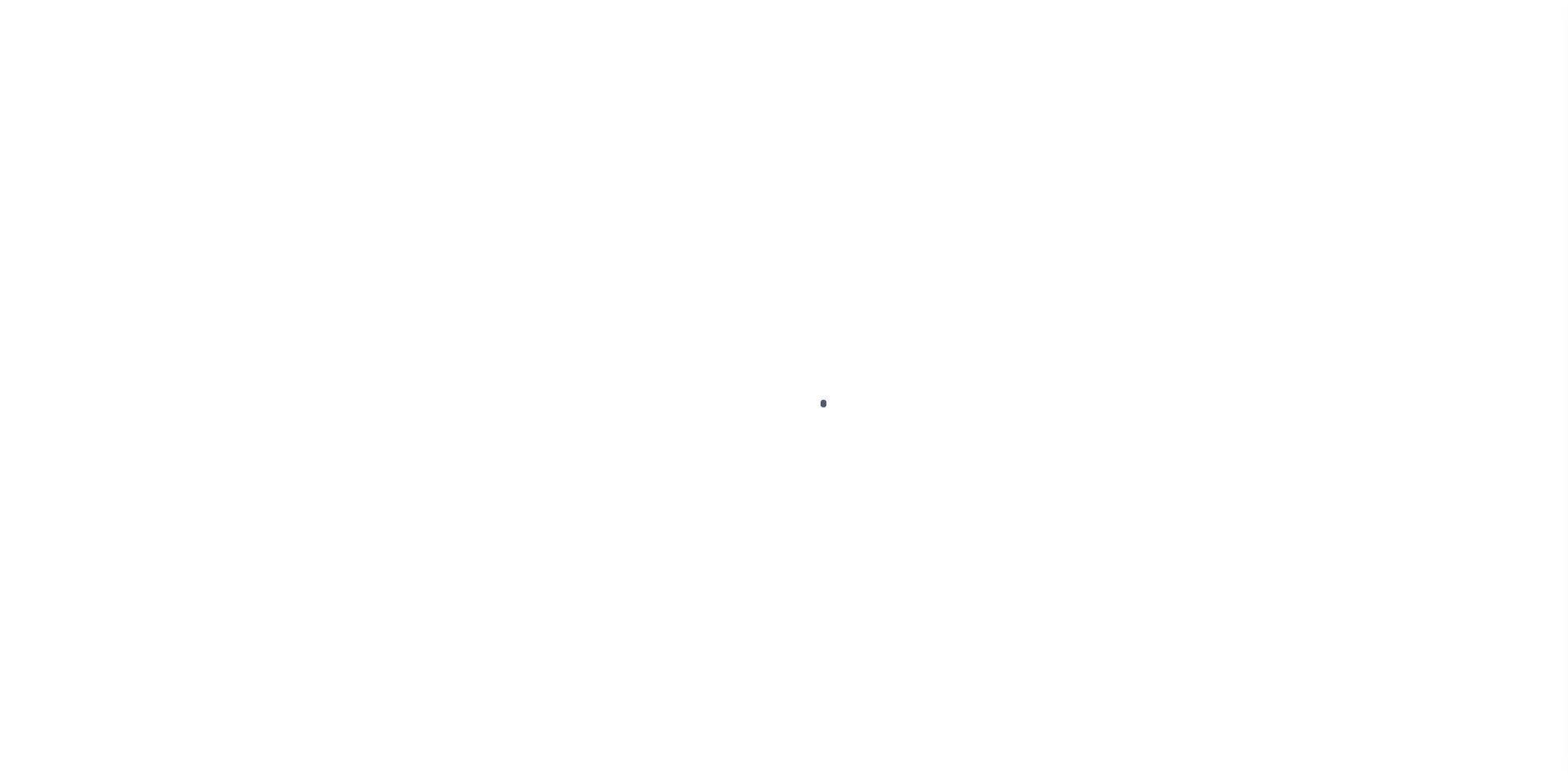
scroll to position [23, 0]
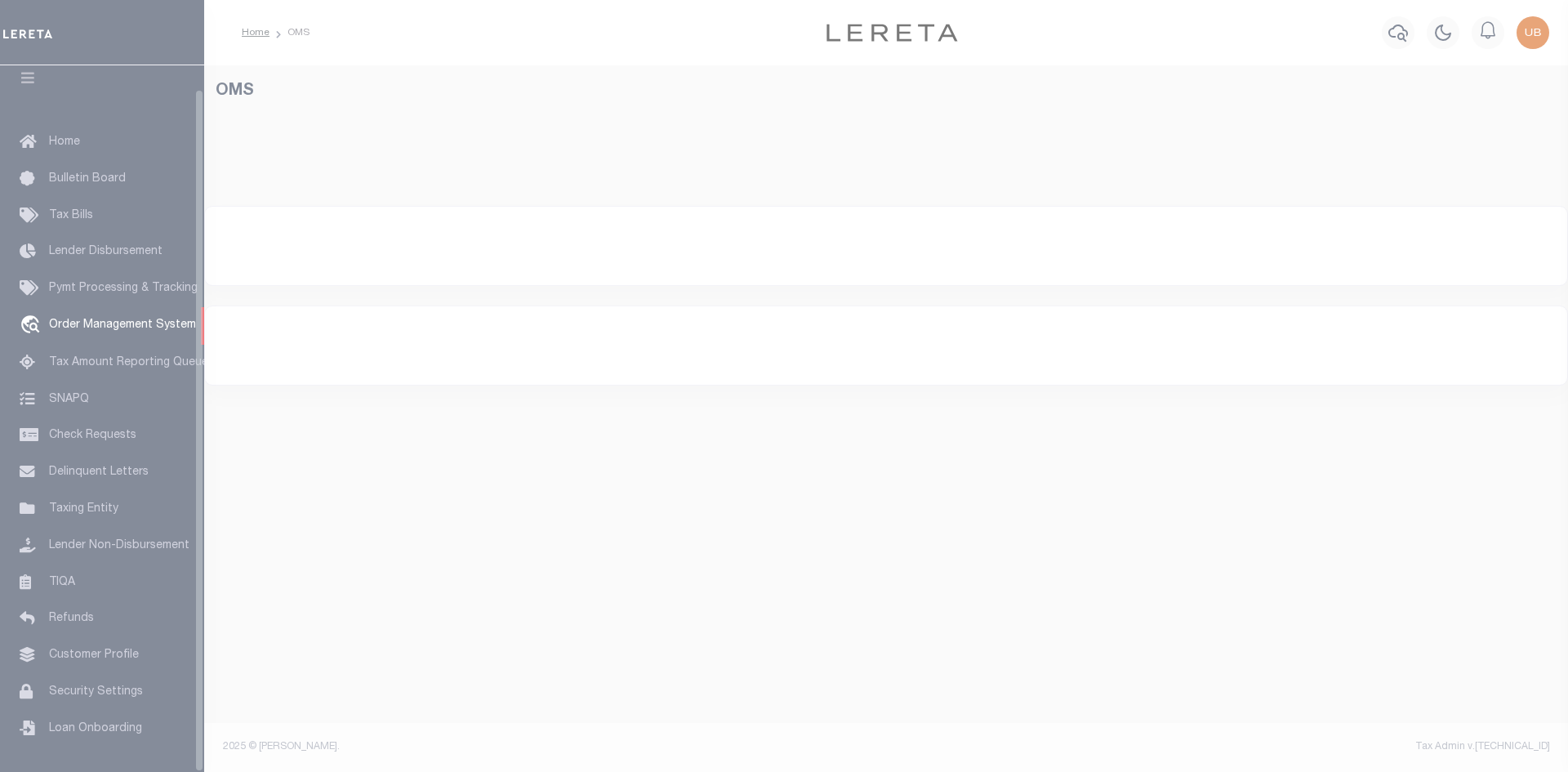
select select "200"
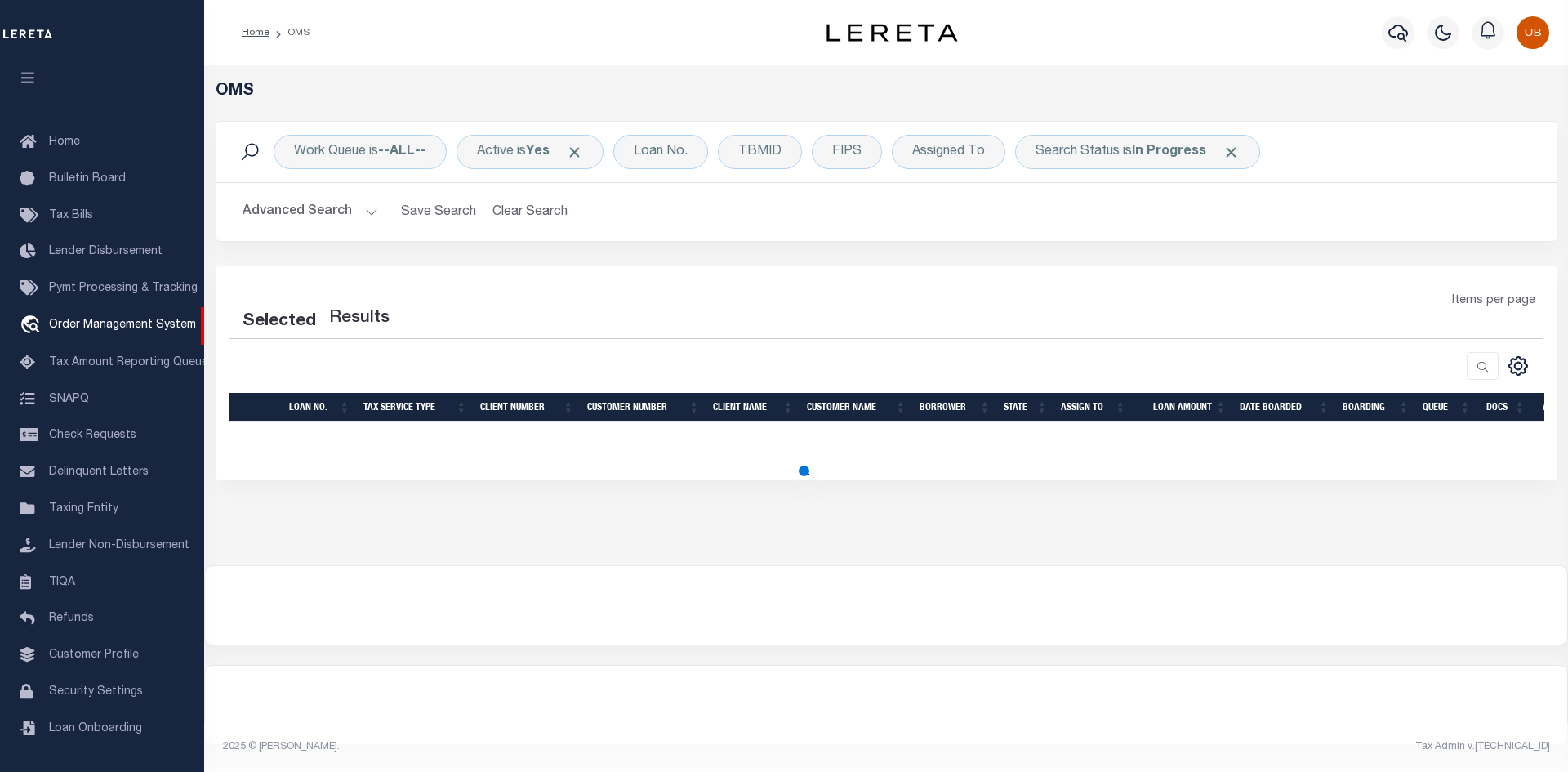
select select "200"
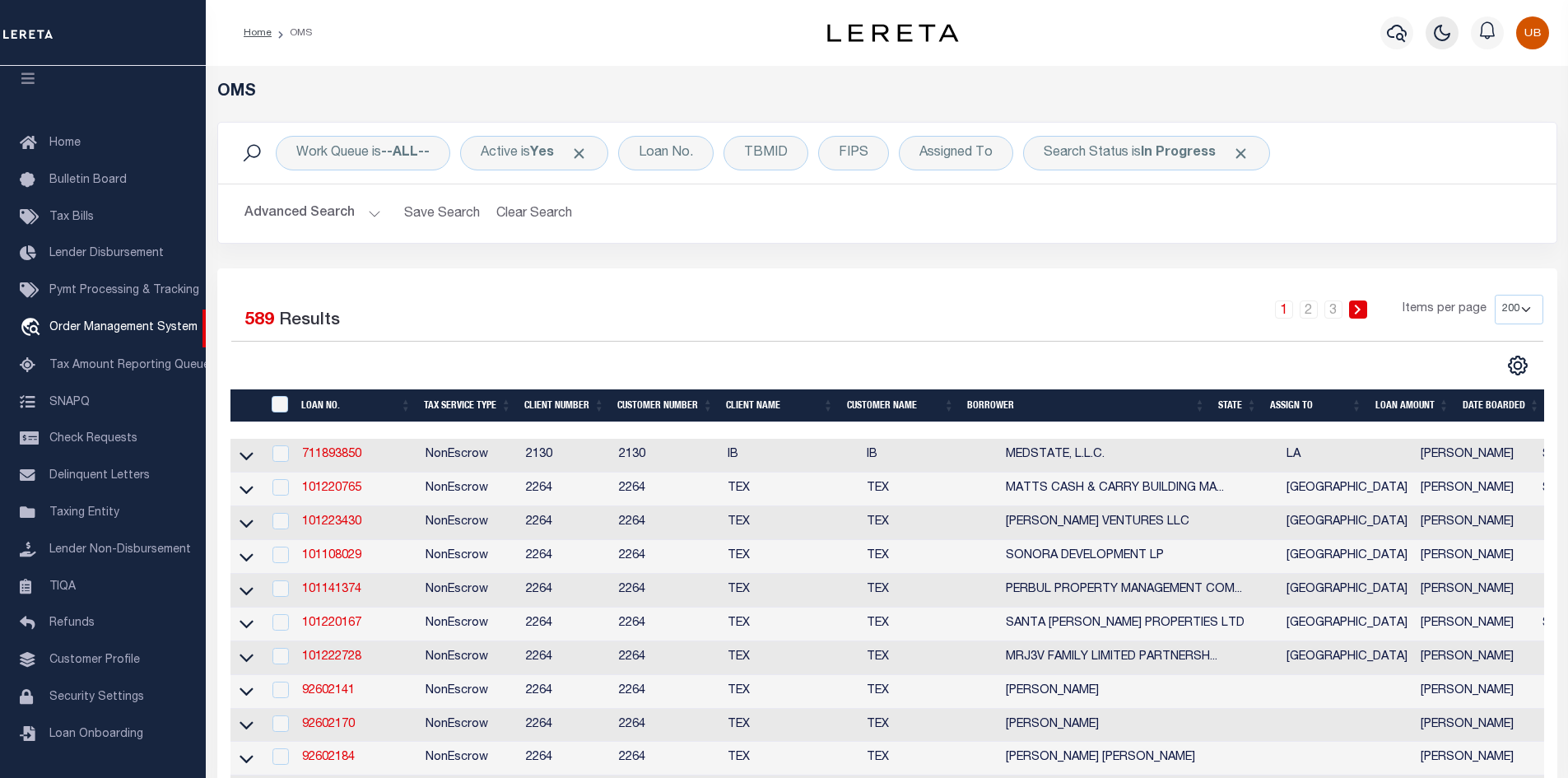
click at [1436, 28] on icon "button" at bounding box center [1442, 33] width 20 height 20
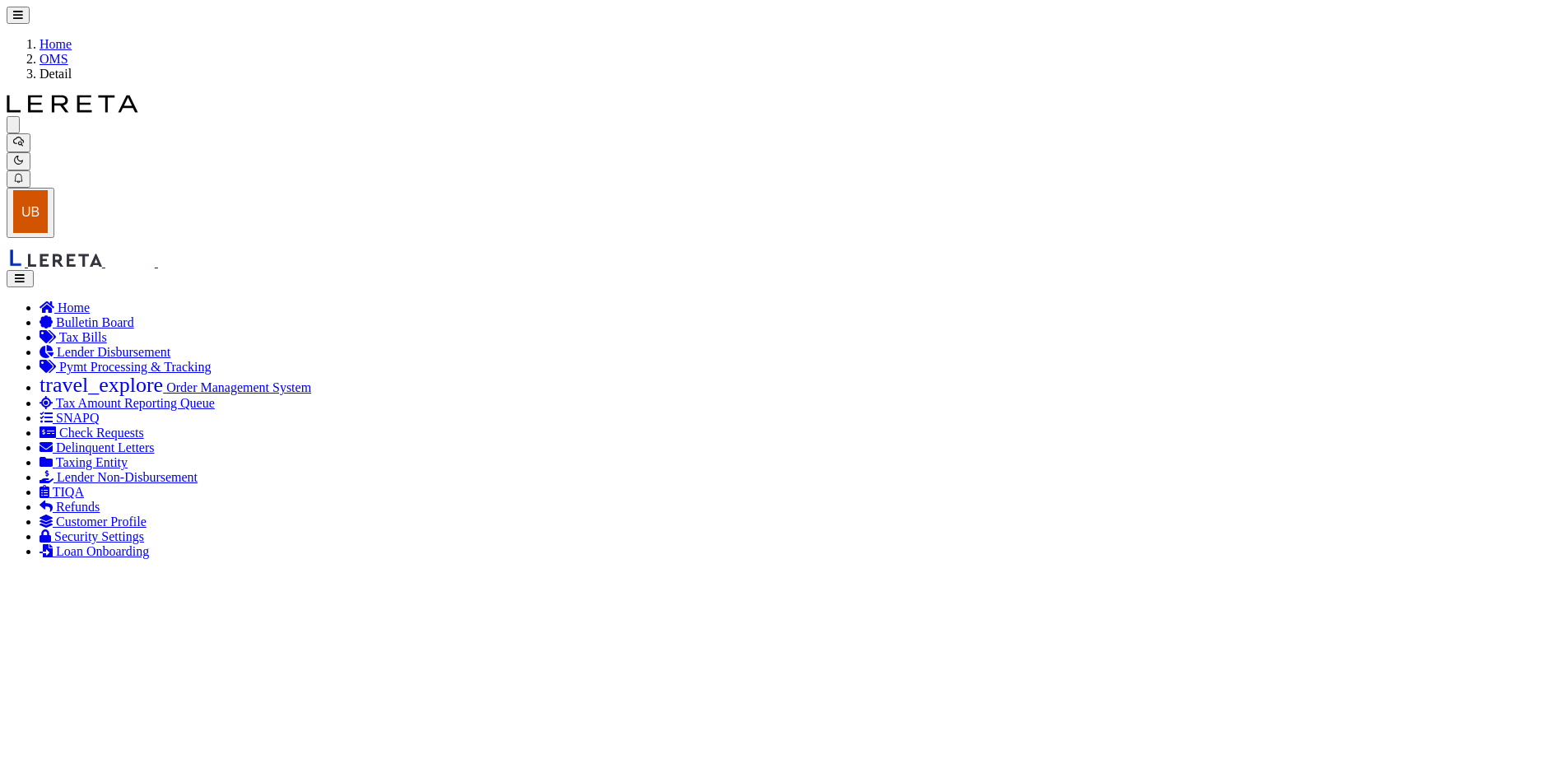
type input "711893850"
type input "MEDSTATE, L.L.C."
select select
type input "1203 S. TYLER ST., UNIT 3 AND 2-X"
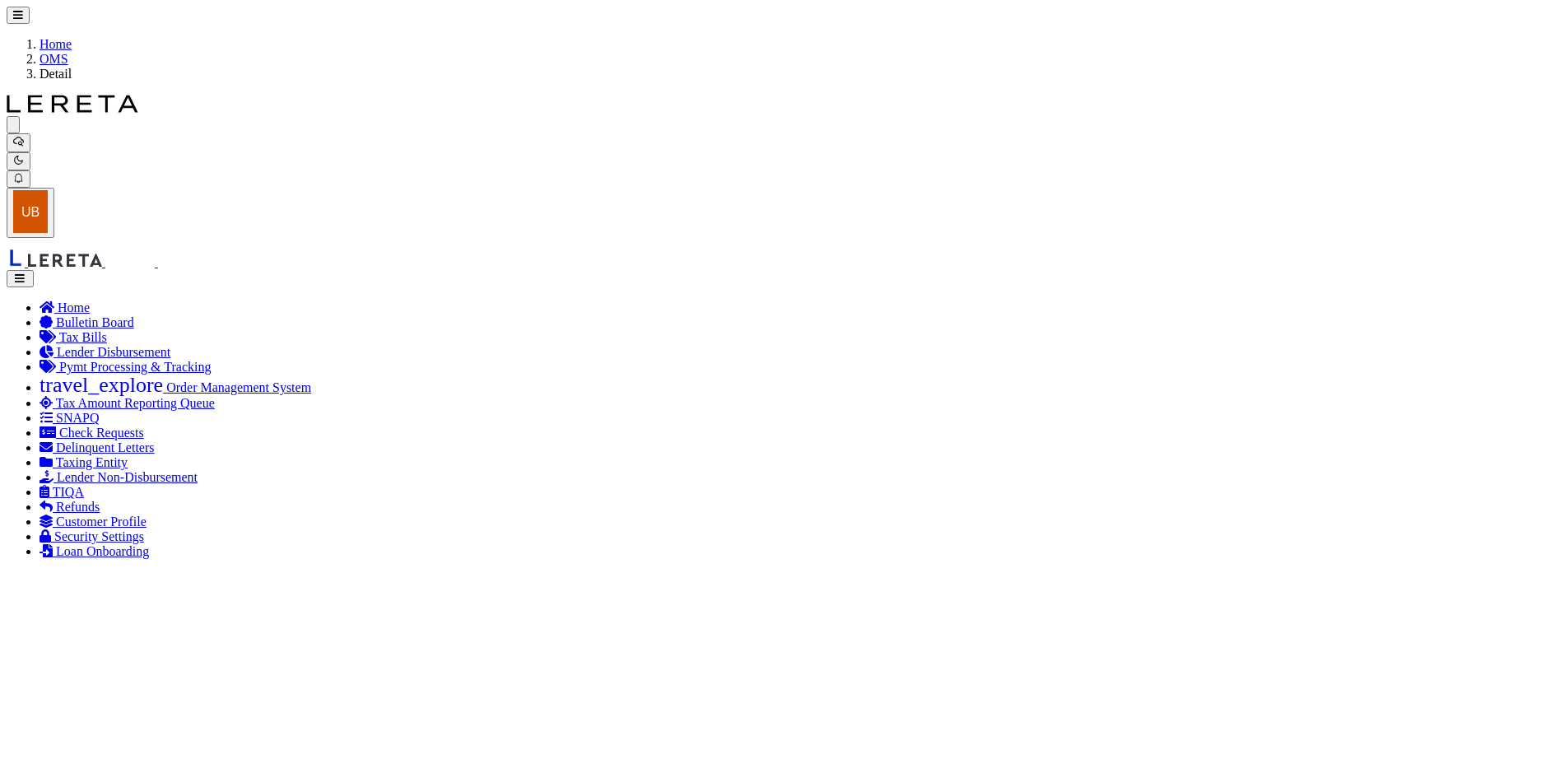
type input "COVINGTON LA 70433"
select select "NonEscrow"
select select "2464"
select select "4950"
type input "1203 S. TYLER ST., UNIT 3 AND 2-X"
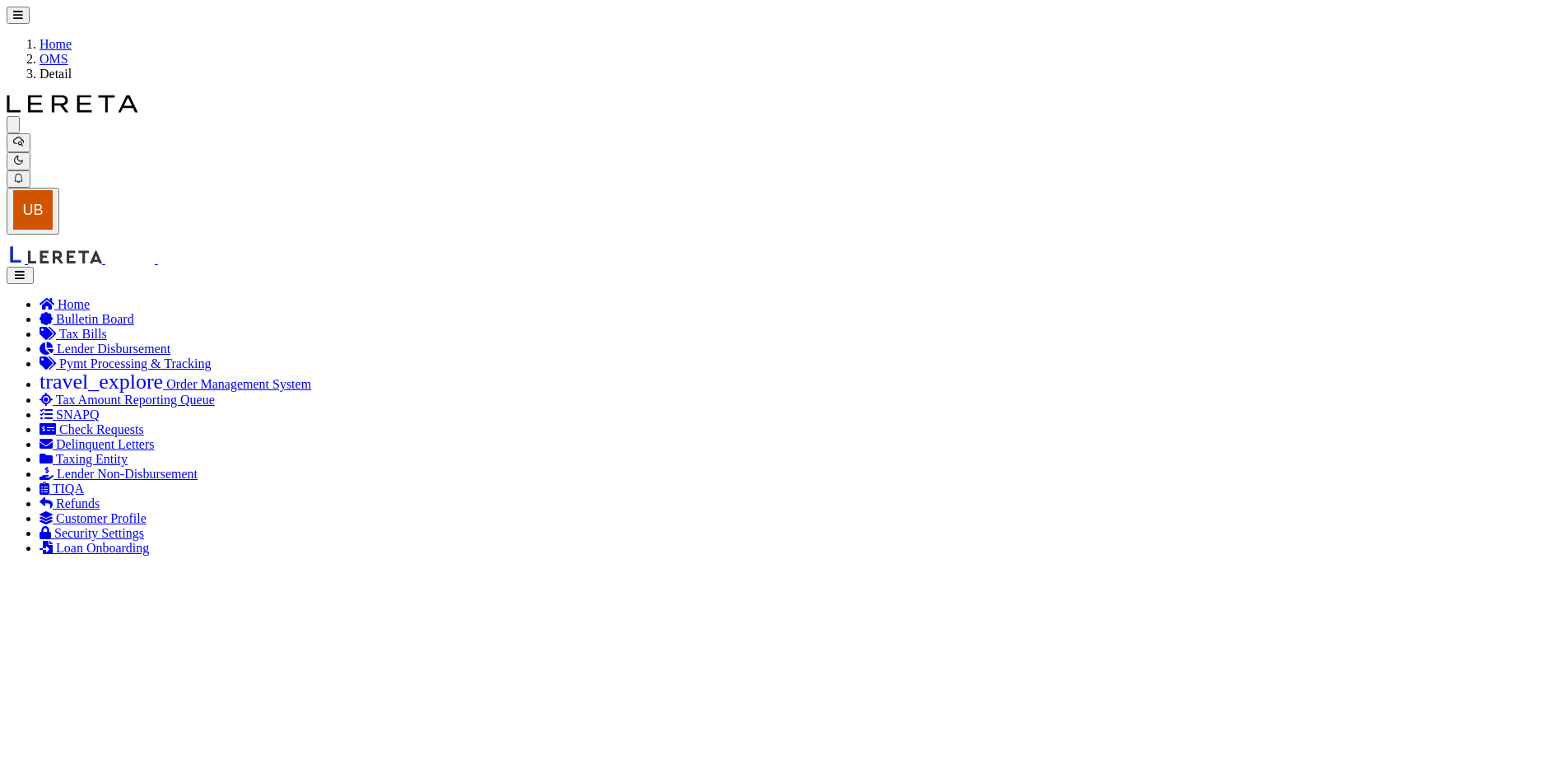
type input "1068111276"
select select
type input "COVINGTON LA 70433"
type input "Eastern"
type input "LA"
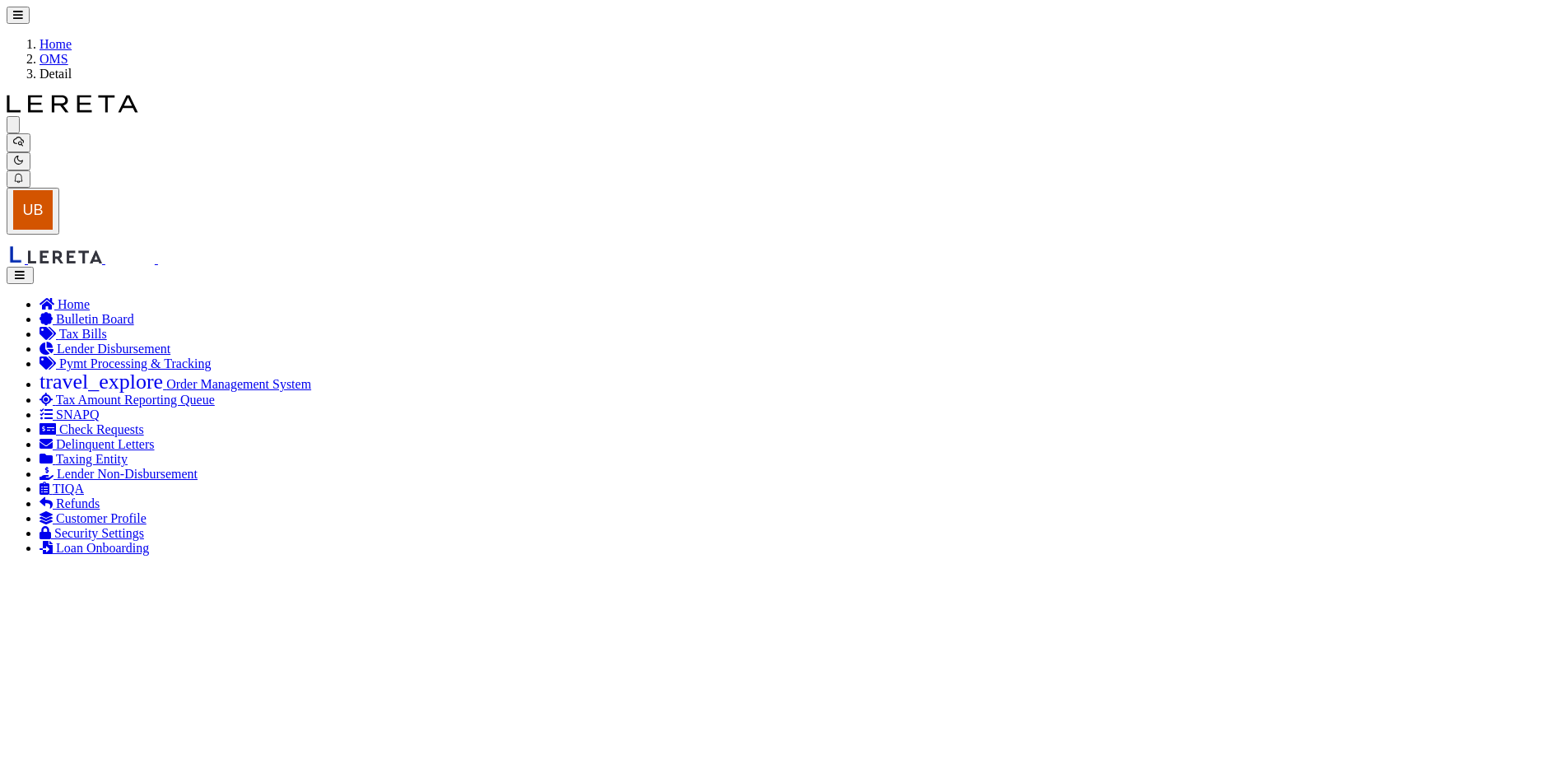
type input "400021500"
type input "[PERSON_NAME] [PERSON_NAME]"
select select
select select "10"
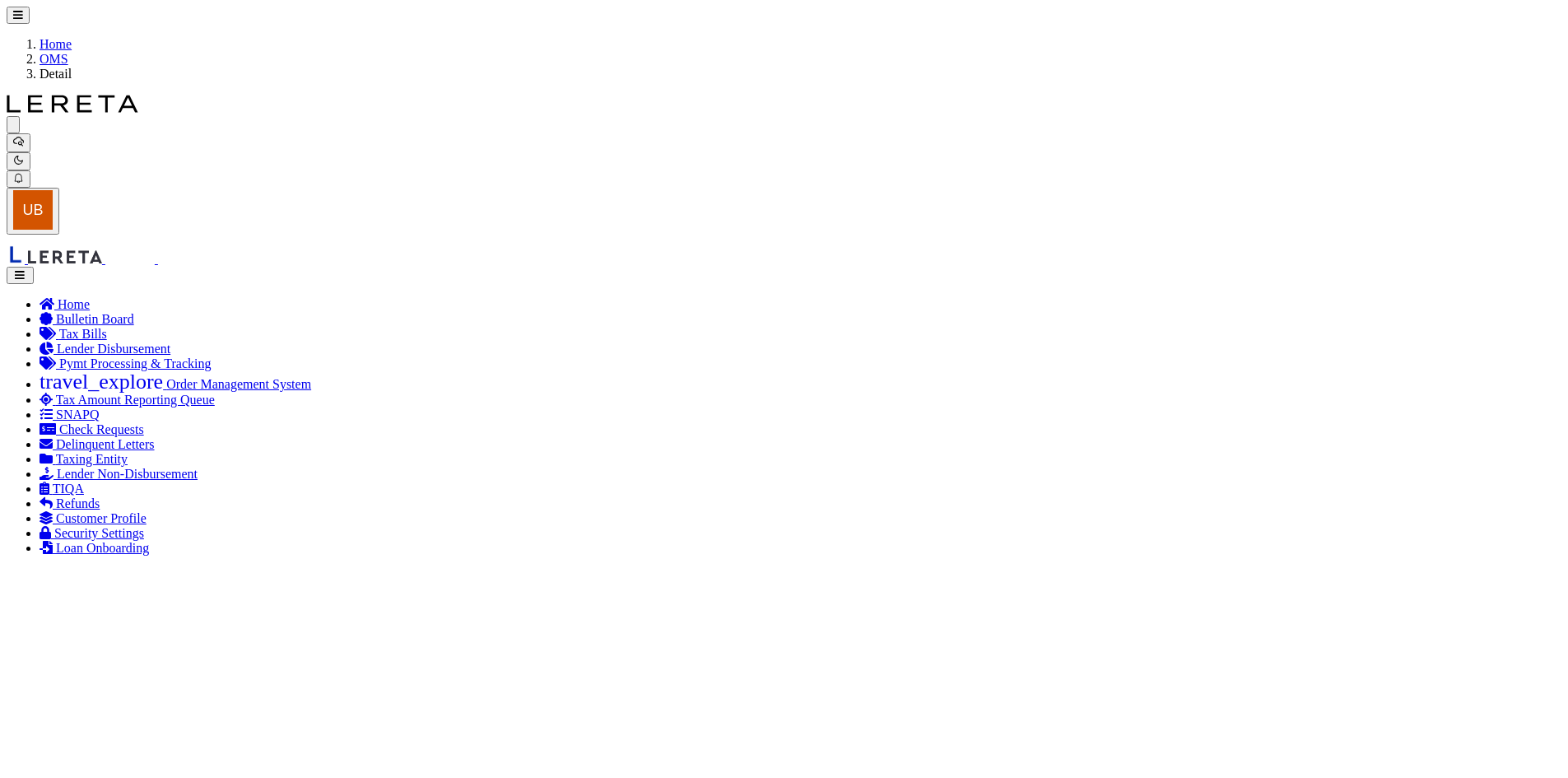
select select "4117"
type input "1915 Brundrette"
select select
type input "[GEOGRAPHIC_DATA]"
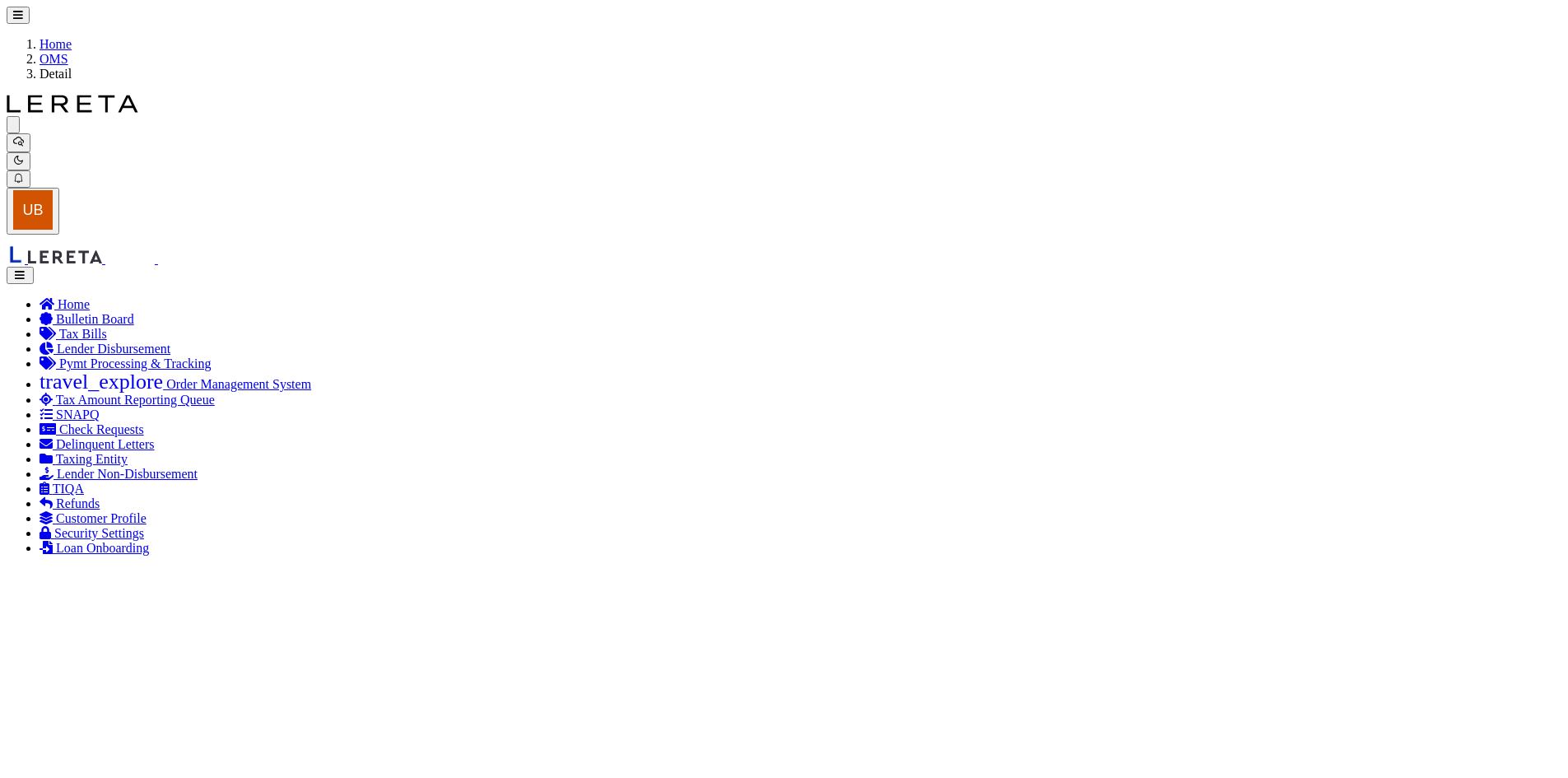
select select "[GEOGRAPHIC_DATA]"
drag, startPoint x: 170, startPoint y: 241, endPoint x: 353, endPoint y: 268, distance: 185.0
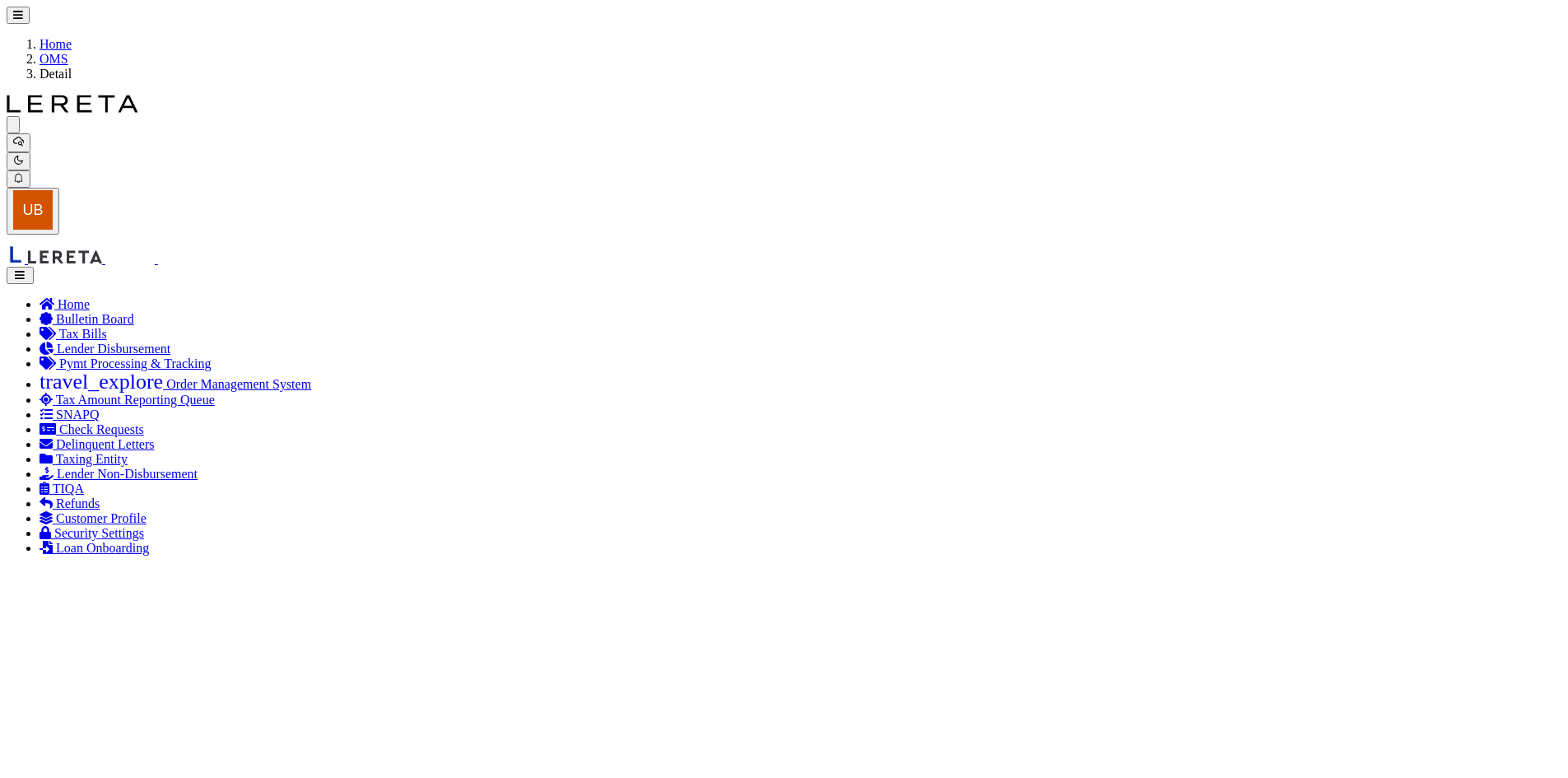
drag, startPoint x: 290, startPoint y: 238, endPoint x: 317, endPoint y: 242, distance: 27.3
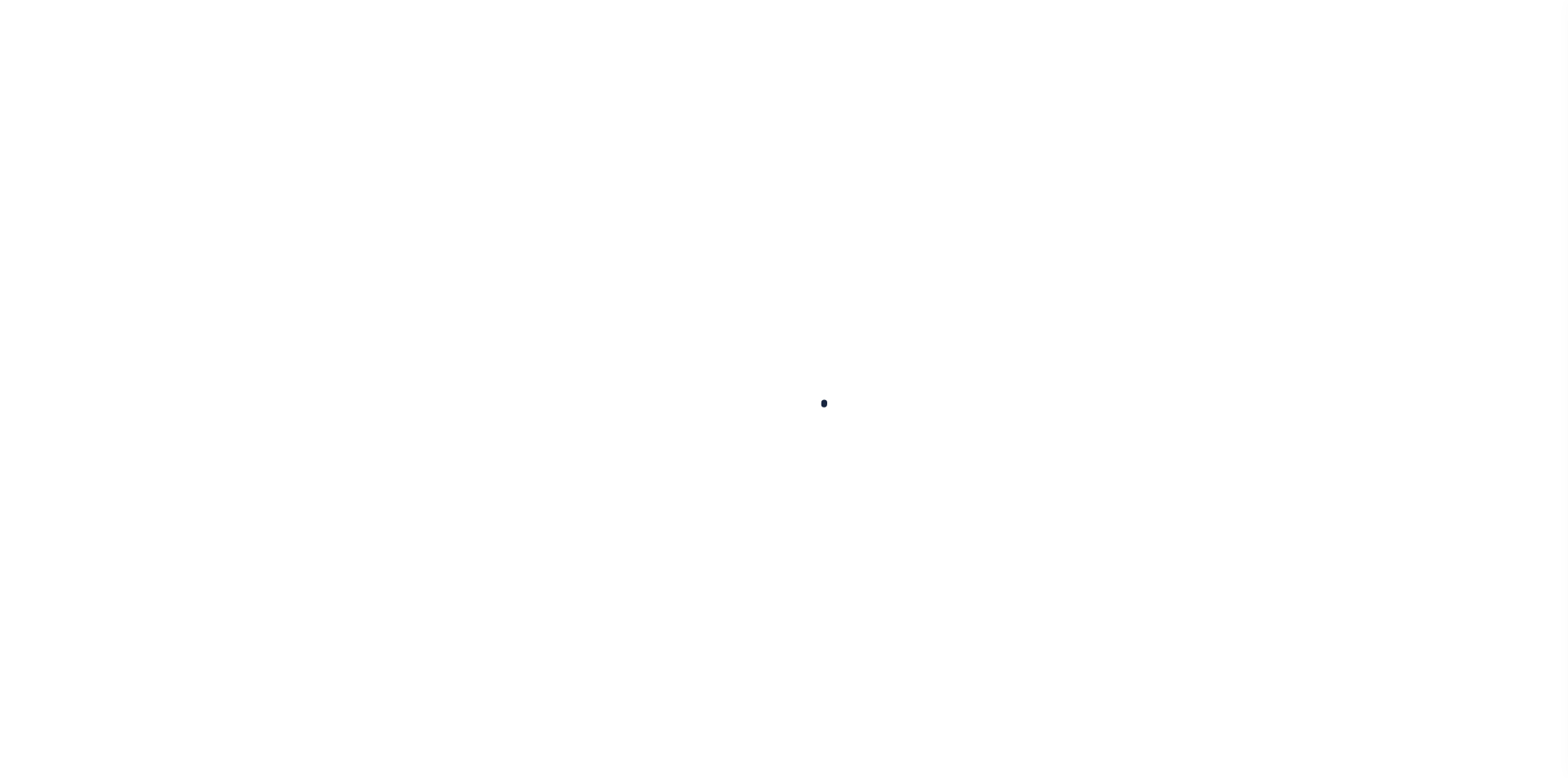
scroll to position [12, 0]
type input "400021500"
type input "[PERSON_NAME] [PERSON_NAME]"
select select
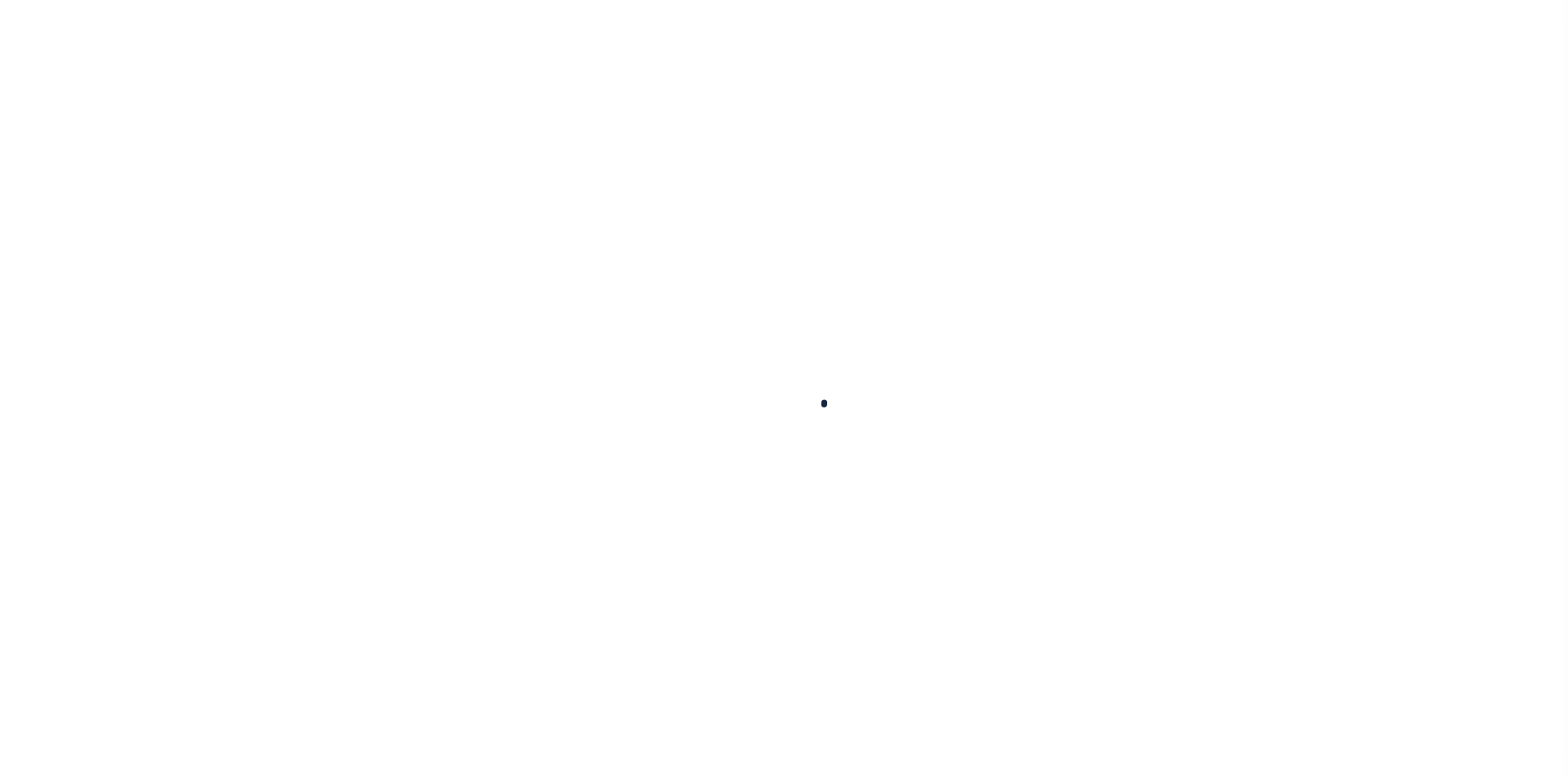
select select "10"
select select "NonEscrow"
select select "4117"
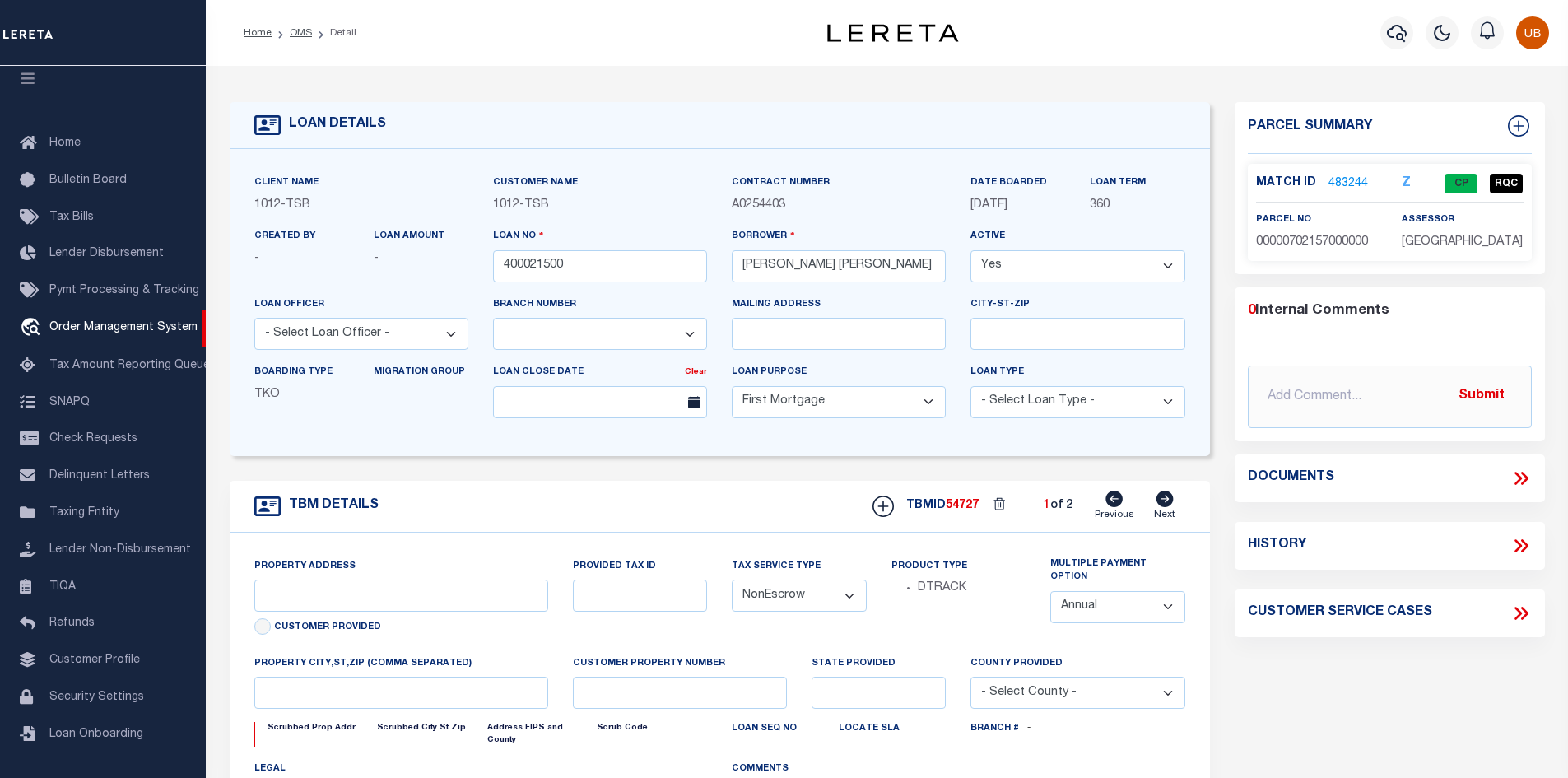
type input "1915 Brundrette"
select select
type input "[GEOGRAPHIC_DATA]"
select select "[GEOGRAPHIC_DATA]"
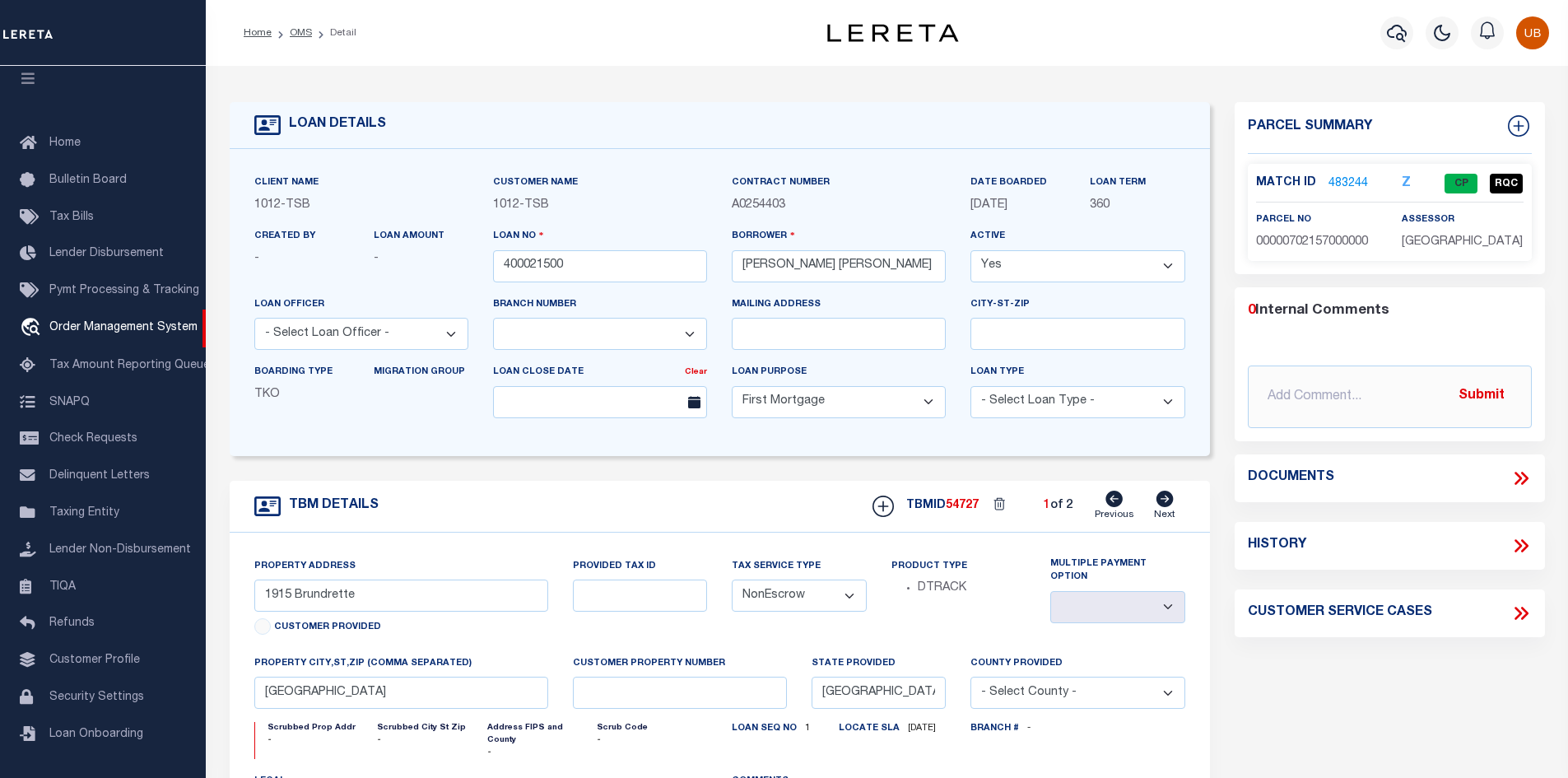
click at [1438, 34] on icon "button" at bounding box center [1443, 32] width 15 height 15
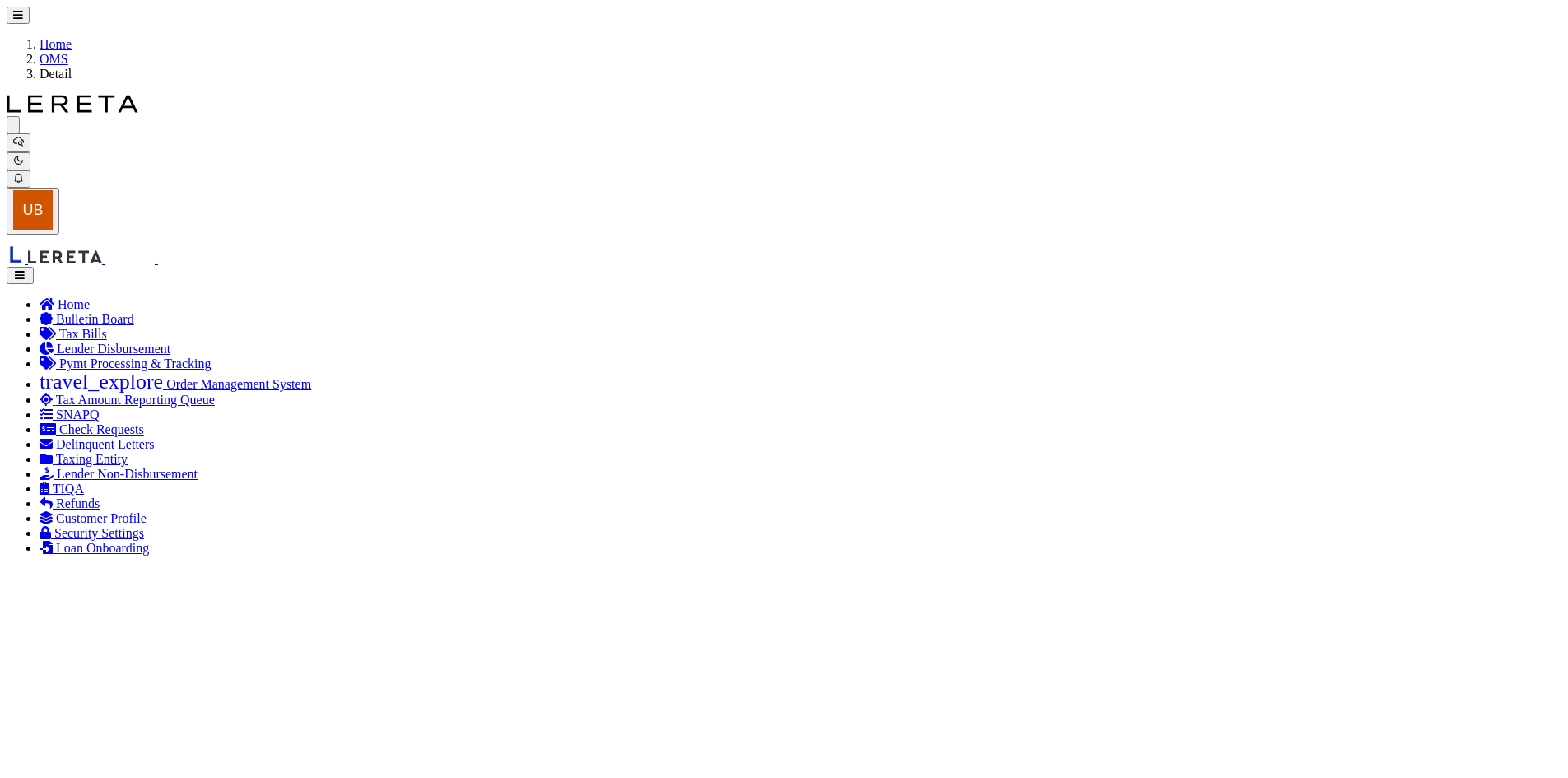
drag, startPoint x: 235, startPoint y: 239, endPoint x: 362, endPoint y: 258, distance: 128.4
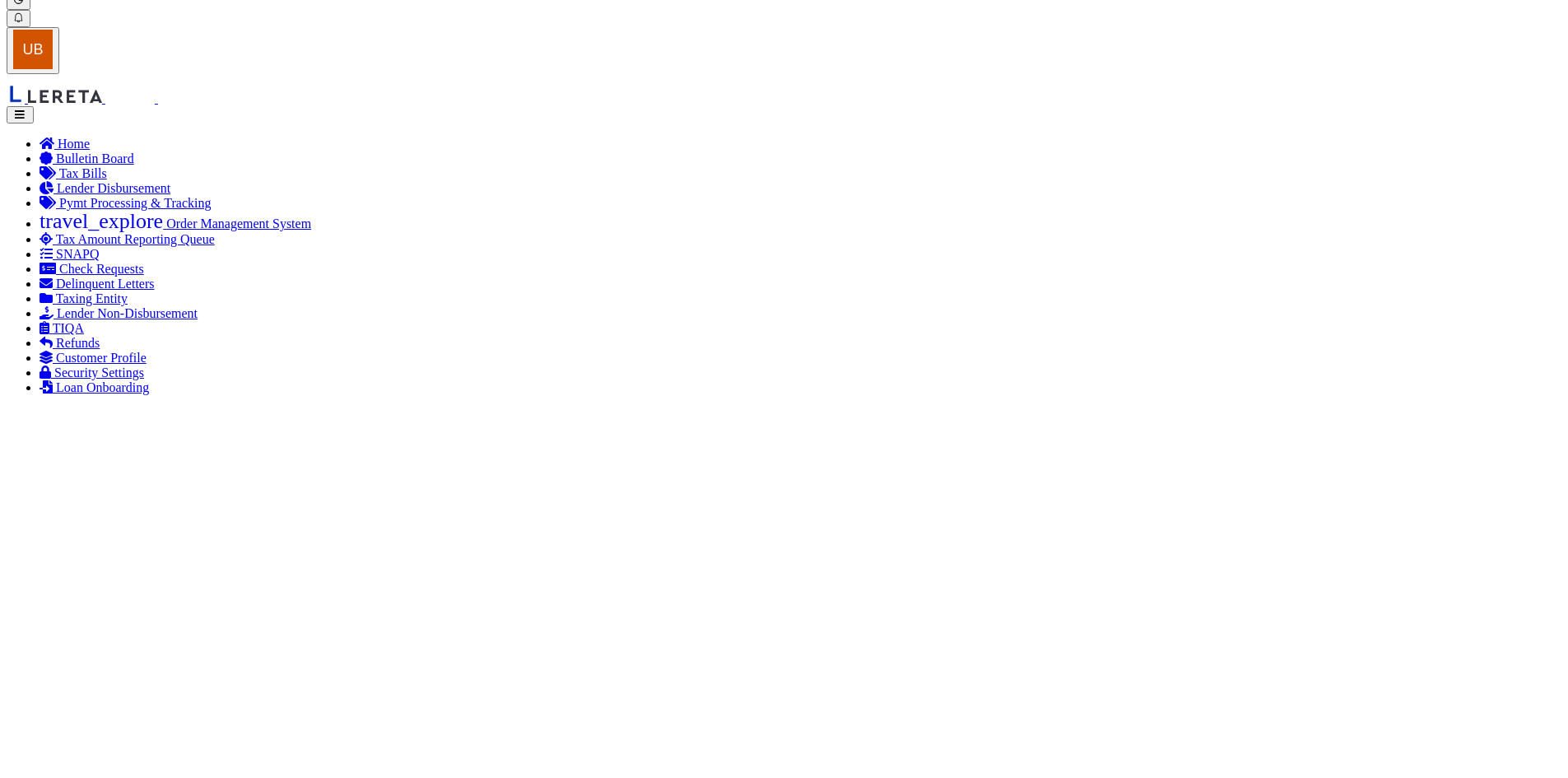
scroll to position [0, 0]
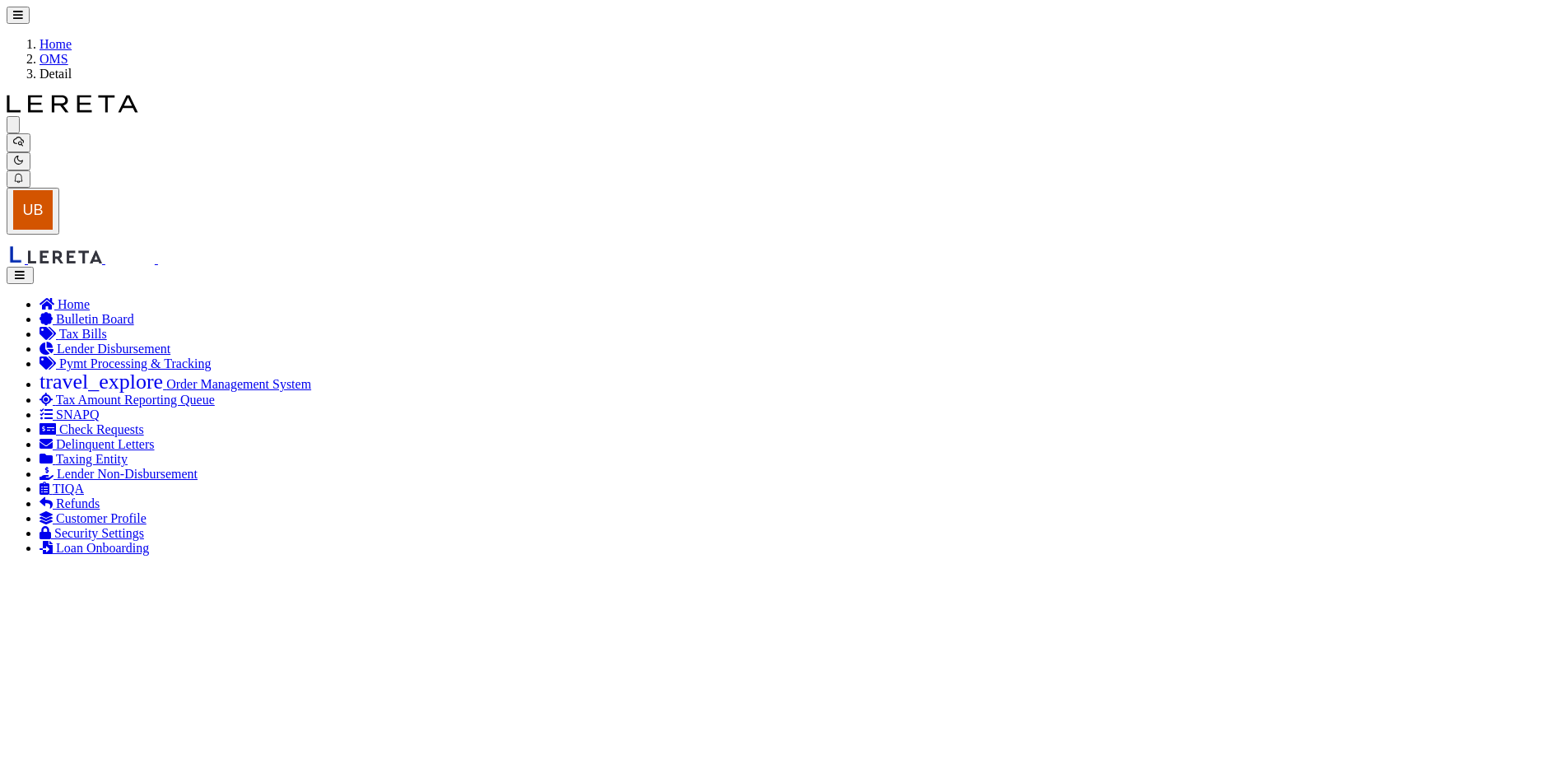
click at [0, 0] on link "Close" at bounding box center [0, 0] width 0 height 0
click at [0, 0] on link "Edit Note" at bounding box center [0, 0] width 0 height 0
